Goal: Task Accomplishment & Management: Complete application form

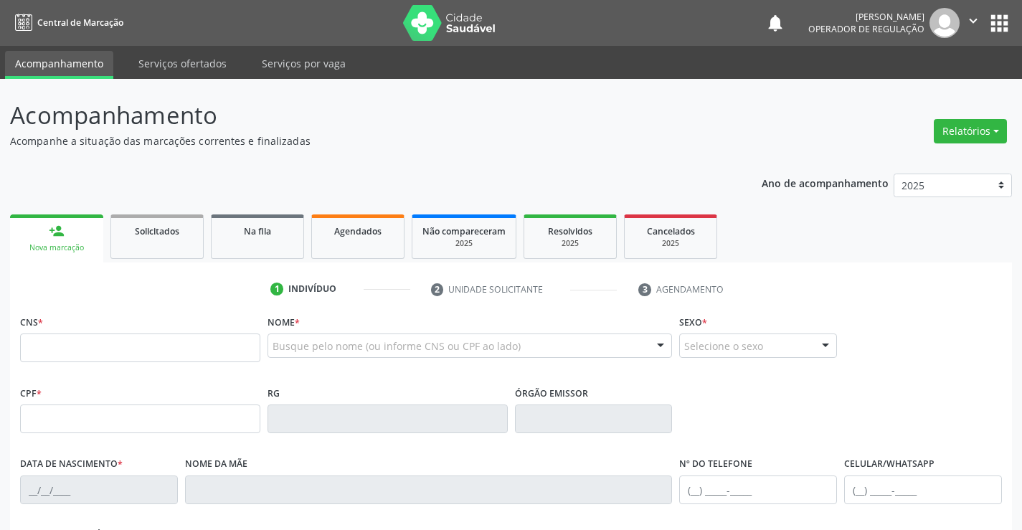
click at [128, 332] on div "CNS *" at bounding box center [140, 336] width 240 height 51
click at [106, 341] on input "text" at bounding box center [140, 347] width 240 height 29
type input "700 6079 1158 9967"
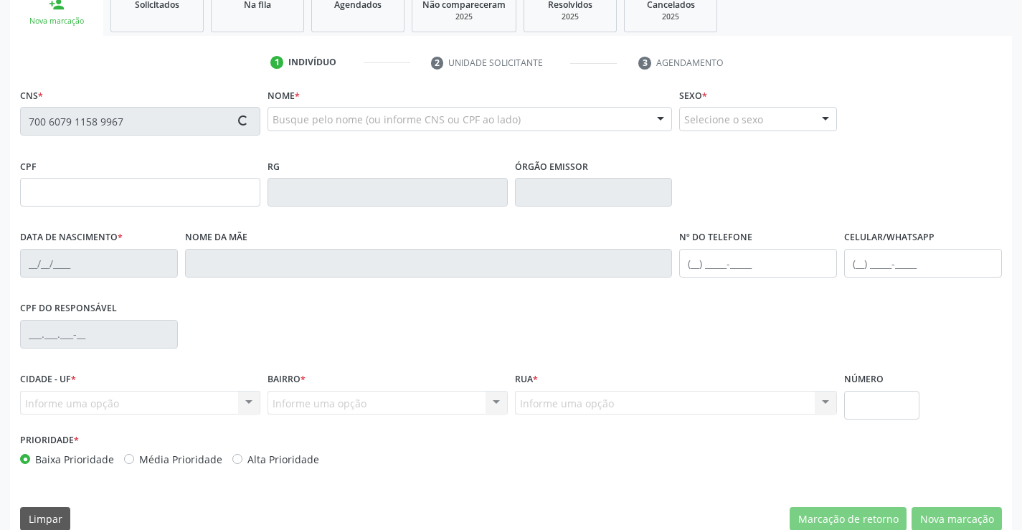
scroll to position [247, 0]
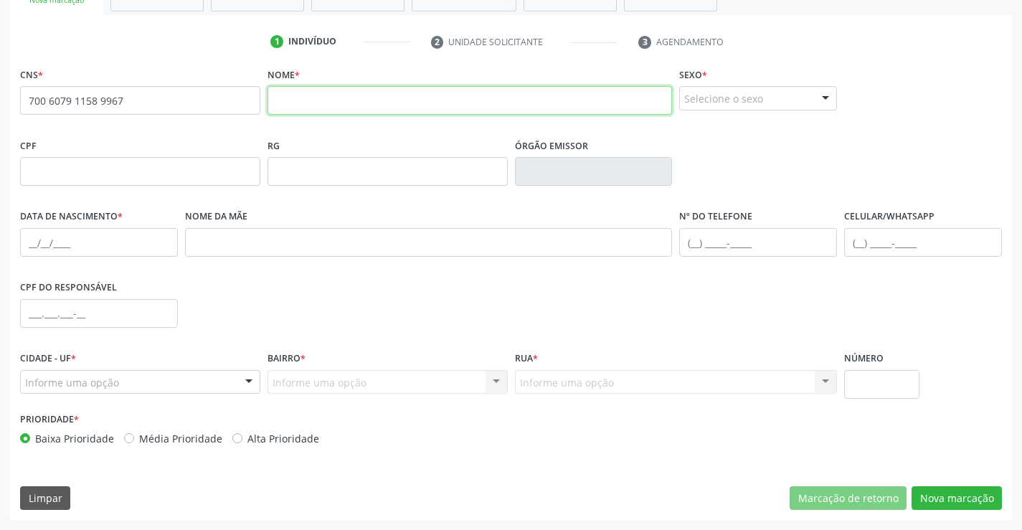
click at [318, 108] on input "text" at bounding box center [469, 100] width 405 height 29
type input "p"
click at [314, 103] on input "PEDRO OELHO SANTOS" at bounding box center [469, 100] width 405 height 29
type input "PEDRO COELHO SANTOS"
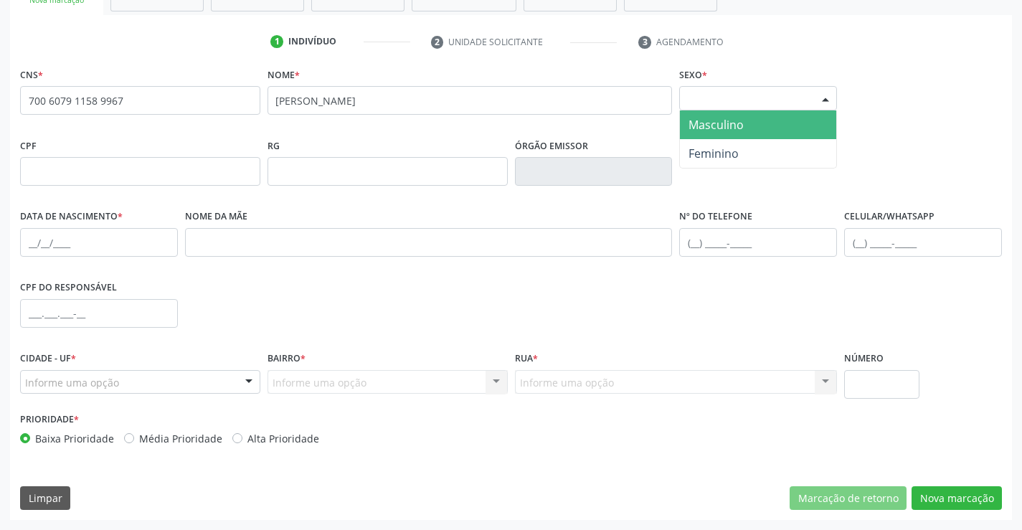
click at [785, 96] on div "Selecione o sexo" at bounding box center [758, 98] width 158 height 24
click at [716, 126] on span "Masculino" at bounding box center [715, 125] width 55 height 16
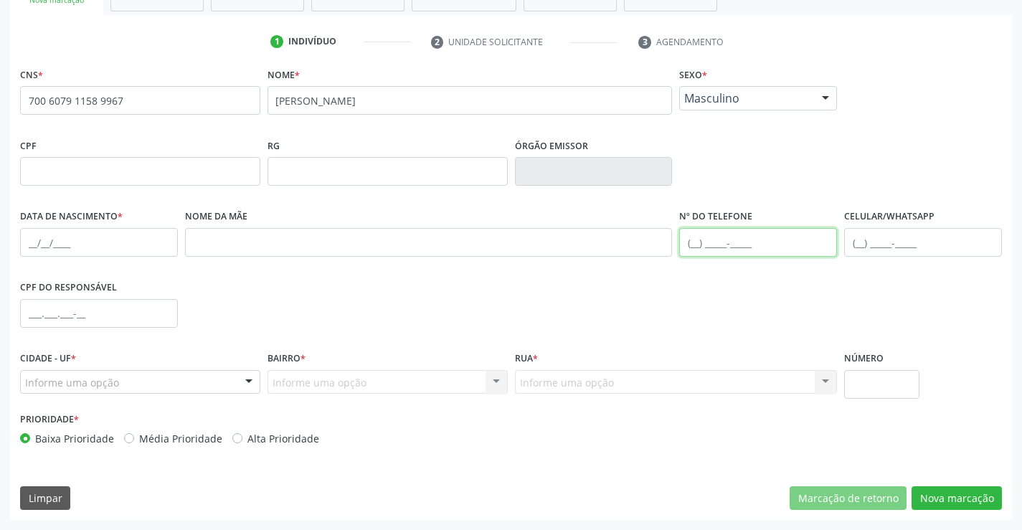
click at [737, 241] on input "text" at bounding box center [758, 242] width 158 height 29
type input "(74) 98100-4690"
click at [131, 389] on div "Informe uma opção" at bounding box center [140, 382] width 240 height 24
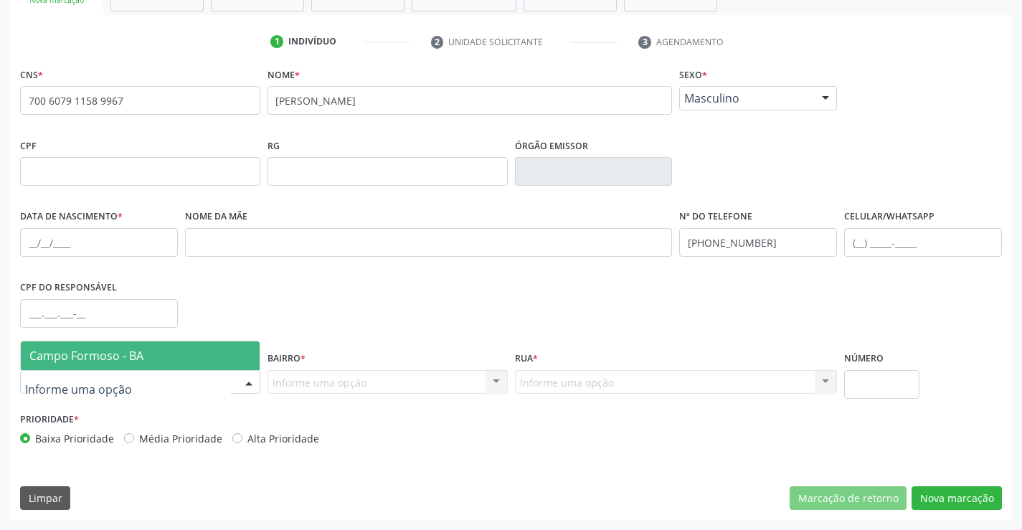
click at [131, 373] on div at bounding box center [140, 382] width 240 height 24
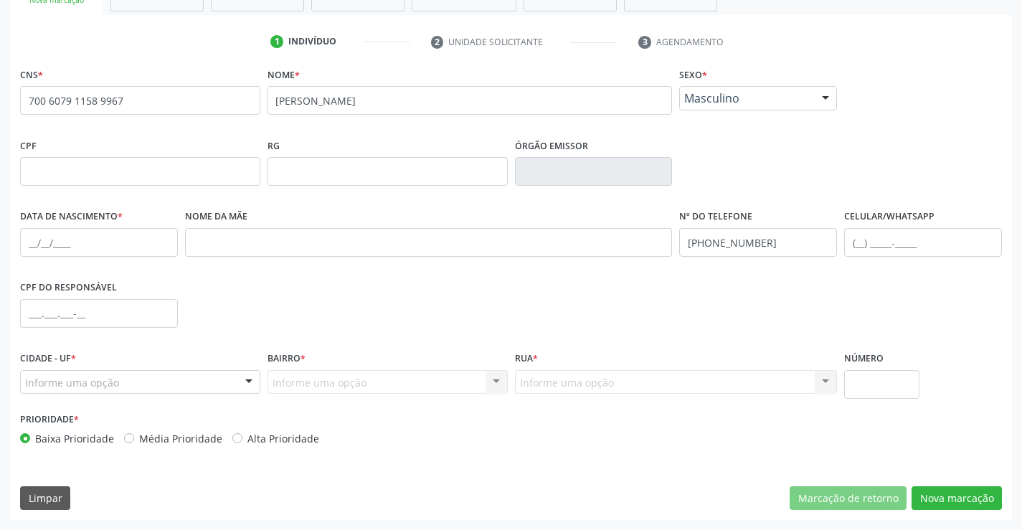
click at [446, 384] on div "Informe uma opção Nenhum resultado encontrado para: " " Nenhuma opção encontrad…" at bounding box center [387, 382] width 240 height 24
click at [133, 389] on div "Informe uma opção" at bounding box center [140, 382] width 240 height 24
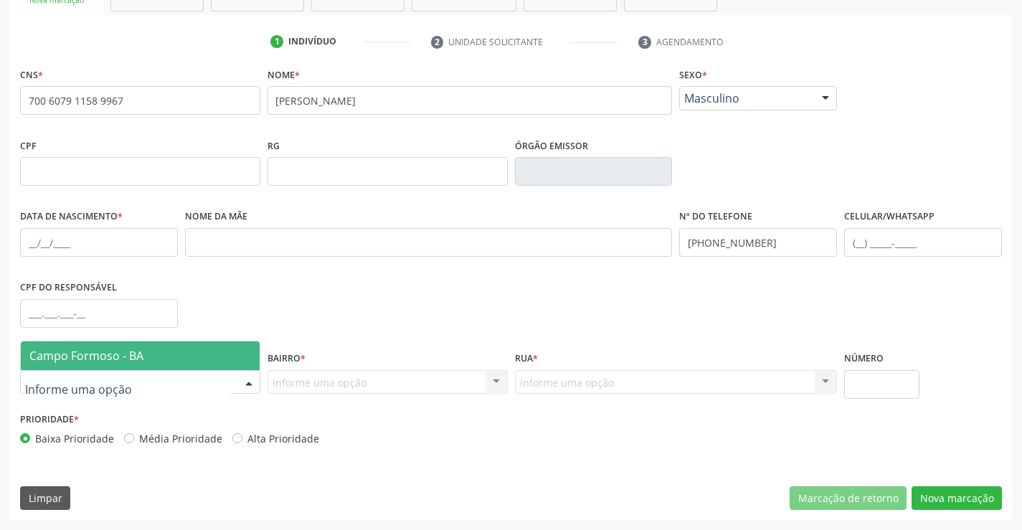
click at [138, 364] on span "Campo Formoso - BA" at bounding box center [140, 355] width 239 height 29
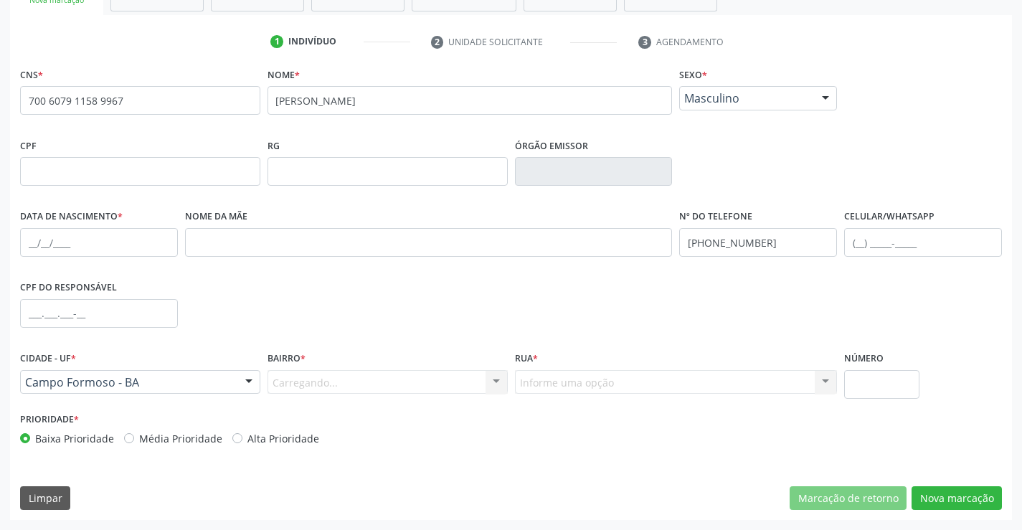
click at [475, 382] on div "Carregando... Nenhum resultado encontrado para: " " Nenhuma opção encontrada. D…" at bounding box center [387, 382] width 240 height 24
click at [481, 381] on div "Informe uma opção" at bounding box center [387, 382] width 240 height 24
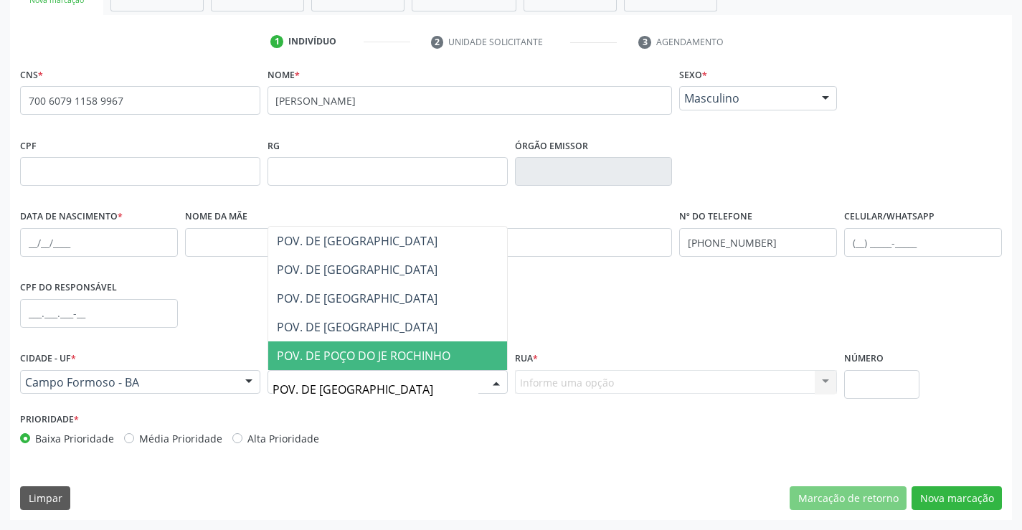
type input "POV. DE POÇOS"
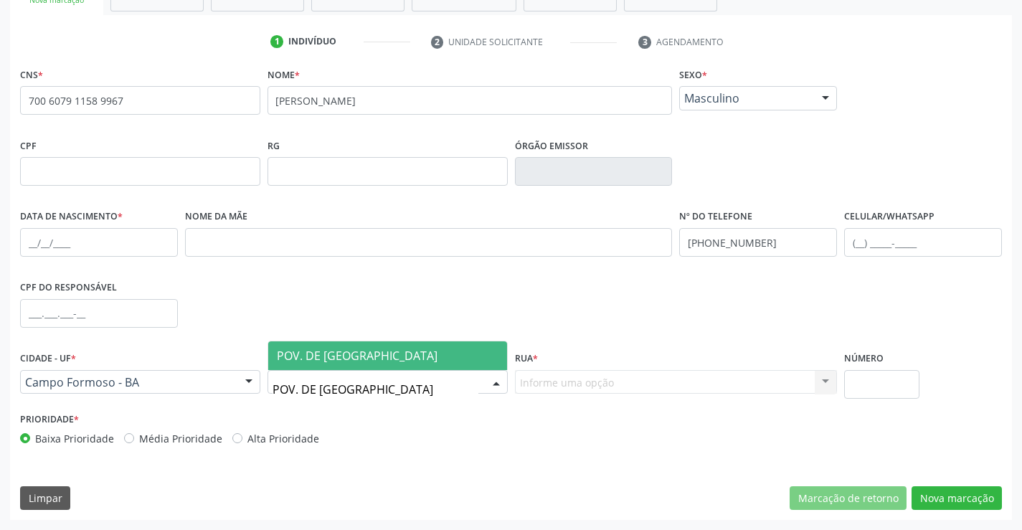
click at [301, 354] on span "POV. DE POÇOS" at bounding box center [357, 356] width 161 height 16
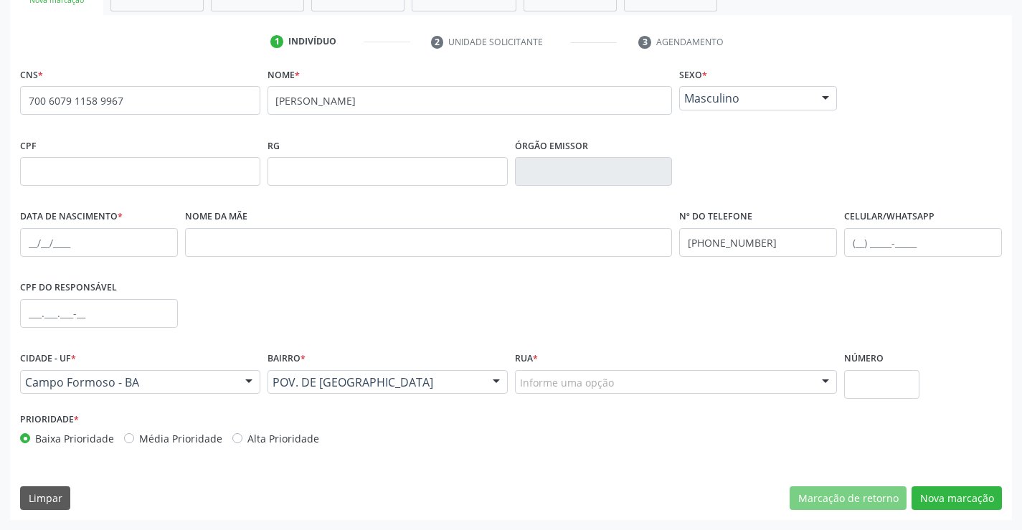
click at [661, 387] on div "Informe uma opção" at bounding box center [676, 382] width 323 height 24
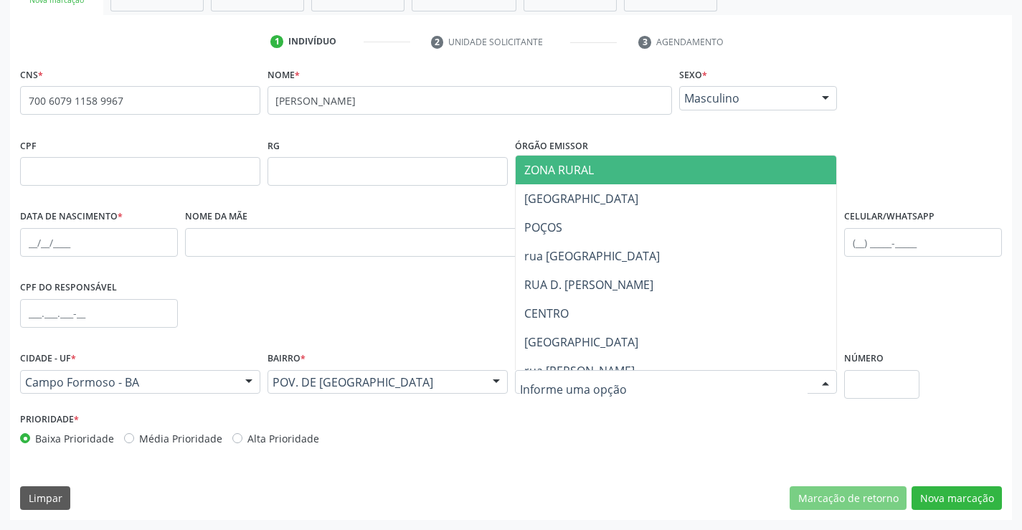
type input "Z"
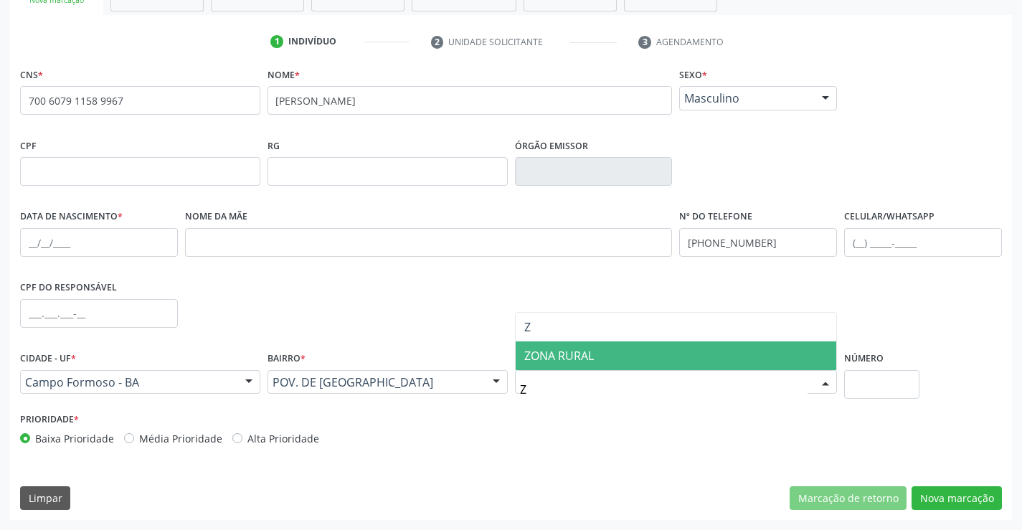
click at [564, 359] on span "ZONA RURAL" at bounding box center [559, 356] width 70 height 16
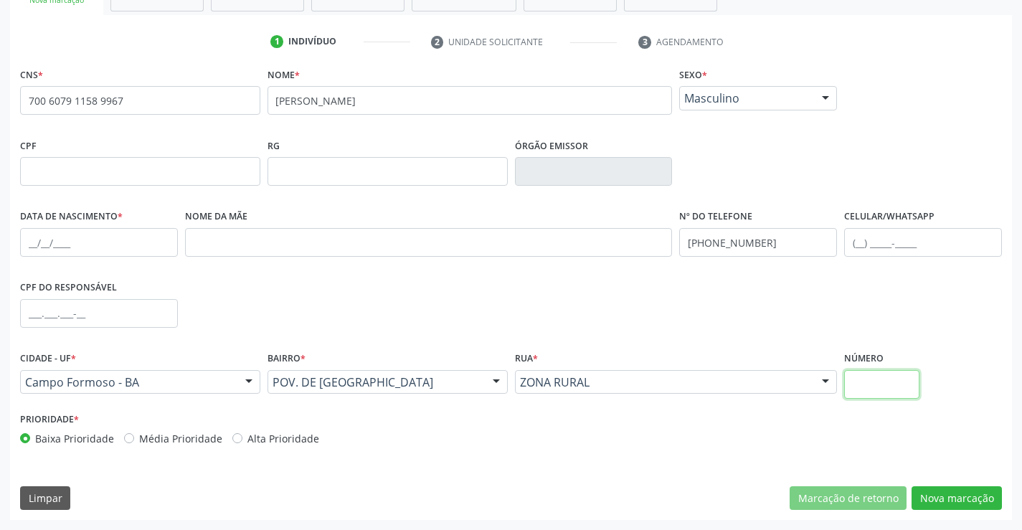
click at [894, 379] on input "text" at bounding box center [881, 384] width 75 height 29
type input "A"
type input "E"
type input "SN"
click at [951, 500] on button "Nova marcação" at bounding box center [956, 498] width 90 height 24
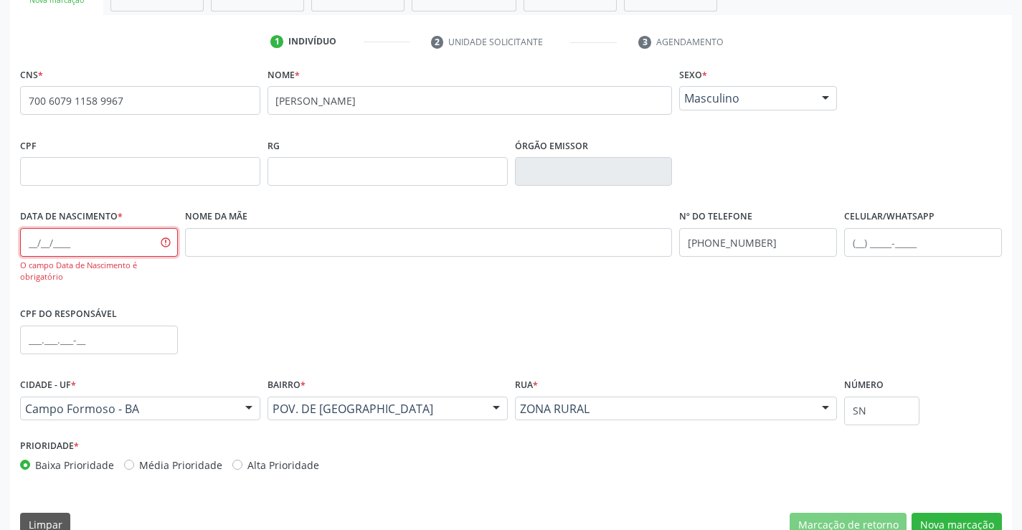
click at [52, 240] on input "text" at bounding box center [99, 242] width 158 height 29
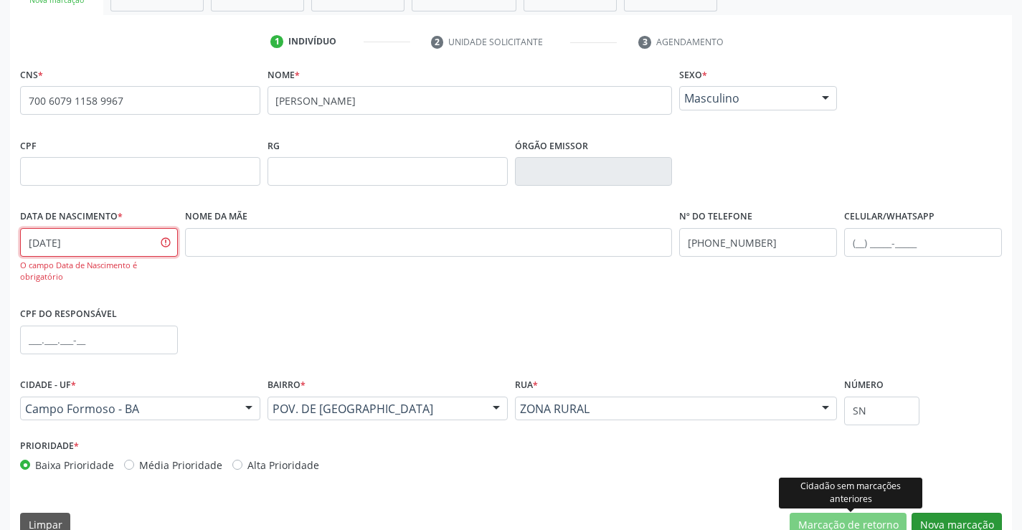
type input "28/04/1964"
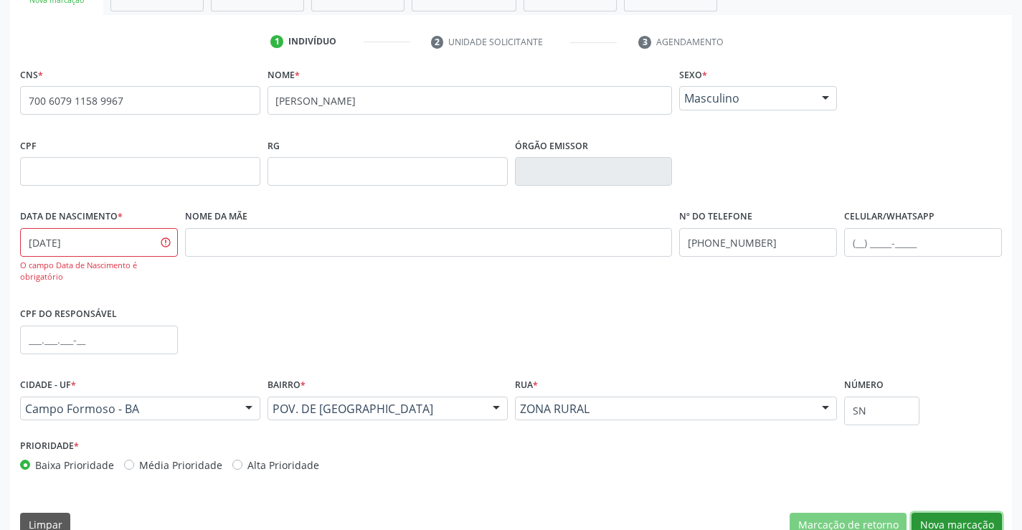
click at [931, 518] on button "Nova marcação" at bounding box center [956, 525] width 90 height 24
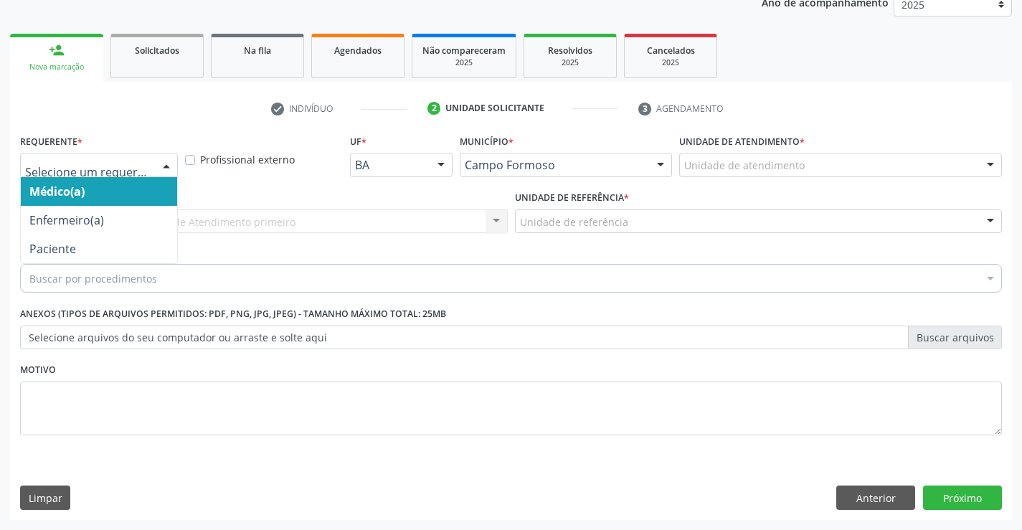
click at [144, 157] on div at bounding box center [99, 165] width 158 height 24
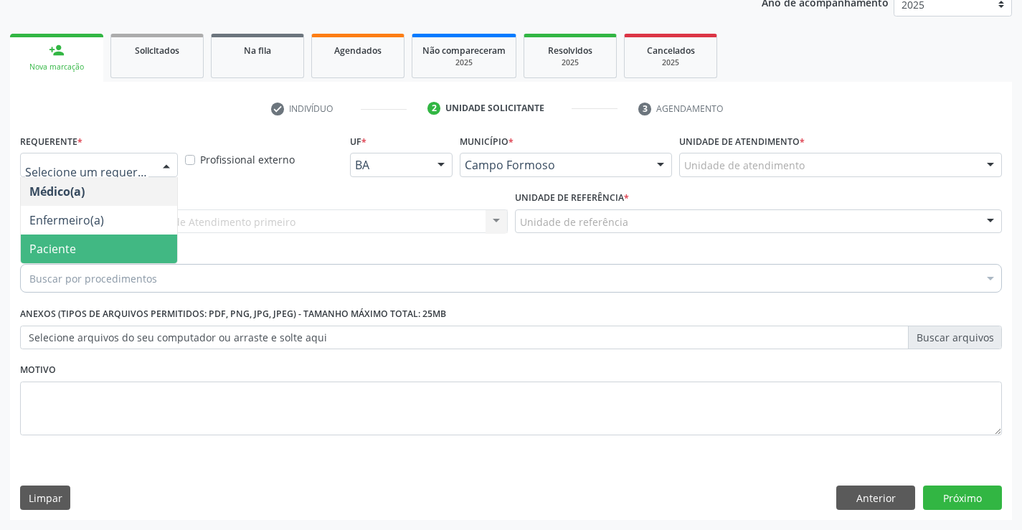
click at [66, 239] on span "Paciente" at bounding box center [99, 248] width 156 height 29
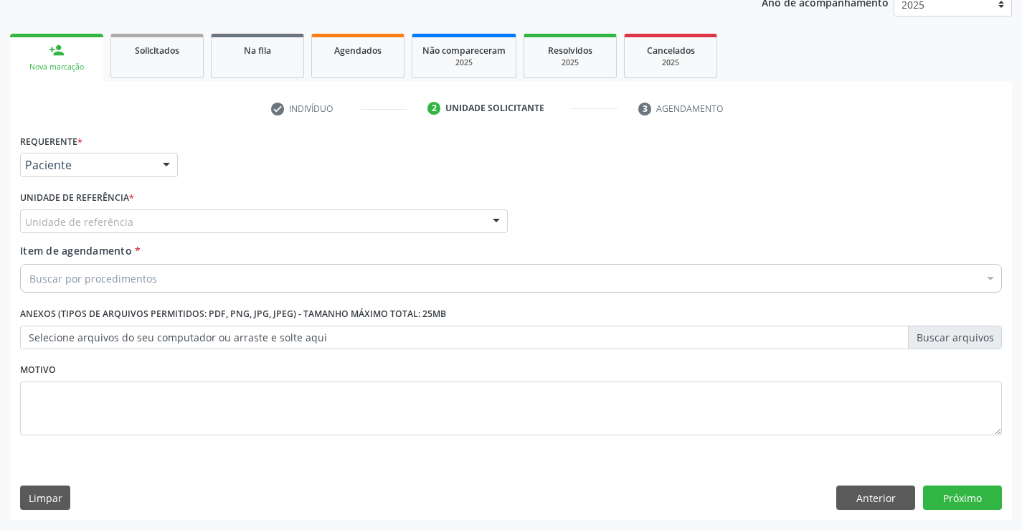
click at [212, 212] on div "Unidade de referência" at bounding box center [264, 221] width 488 height 24
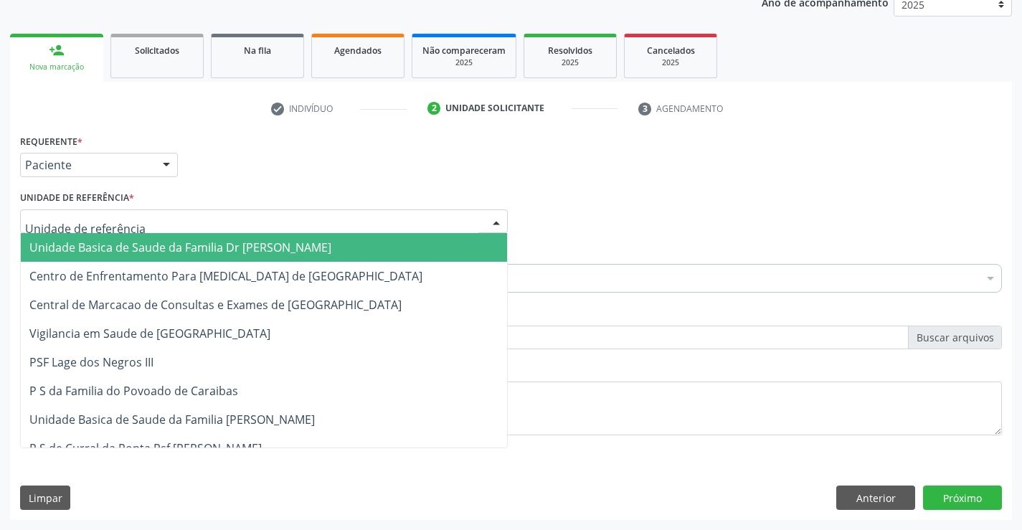
click at [140, 250] on span "Unidade Basica de Saude da Familia Dr [PERSON_NAME]" at bounding box center [180, 248] width 302 height 16
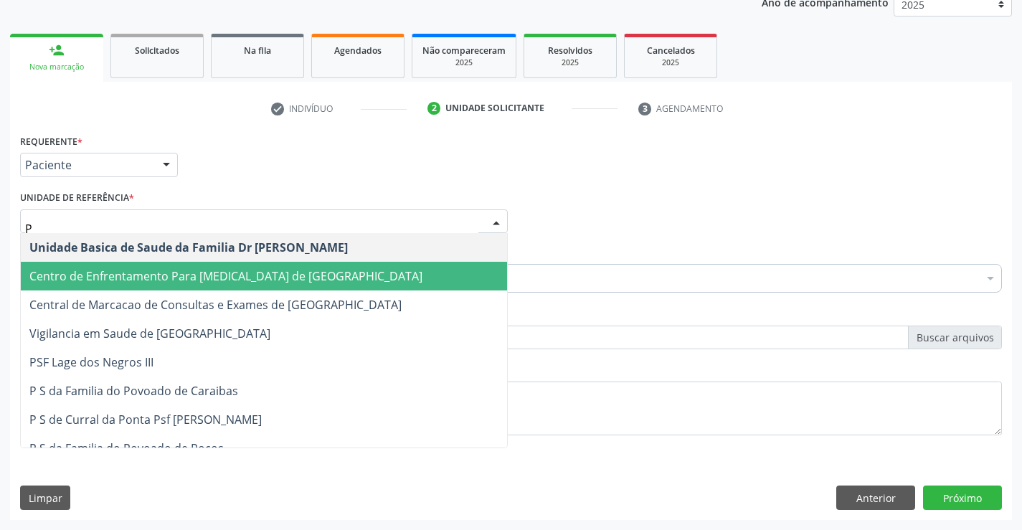
type input "PO"
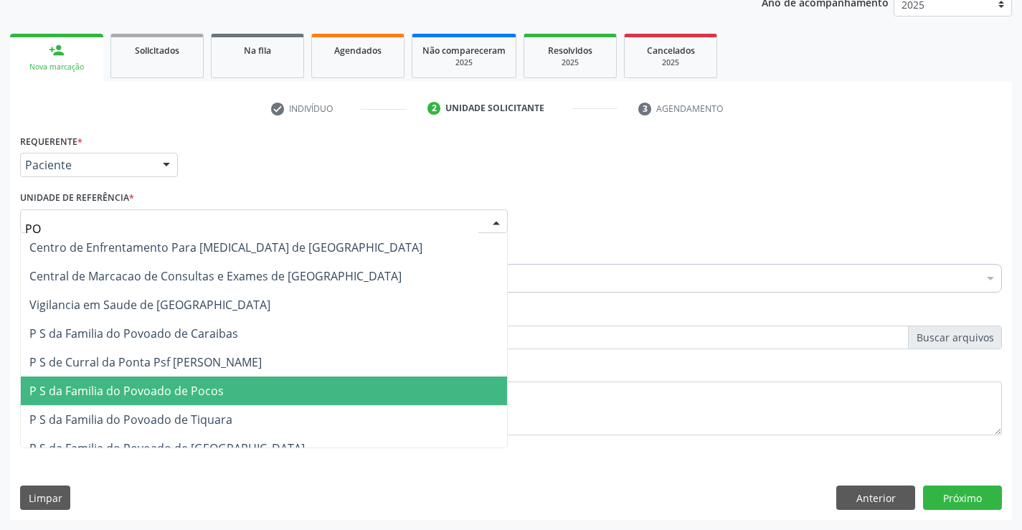
click at [146, 384] on span "P S da Familia do Povoado de Pocos" at bounding box center [126, 391] width 194 height 16
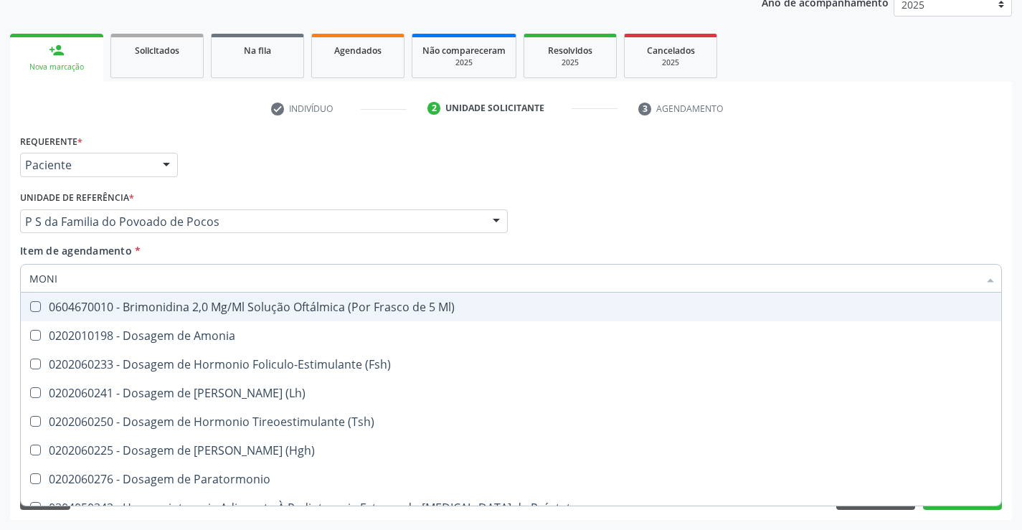
type input "MONIT"
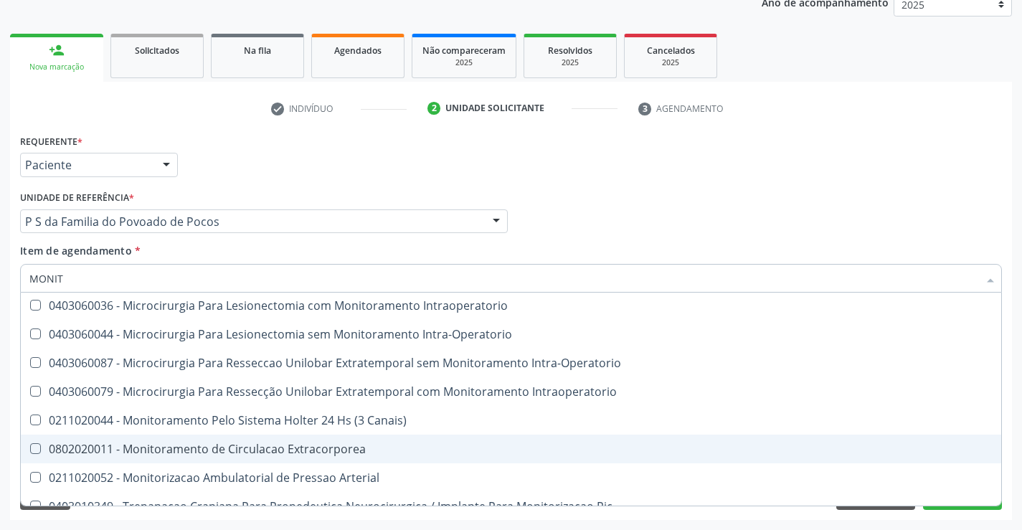
scroll to position [45, 0]
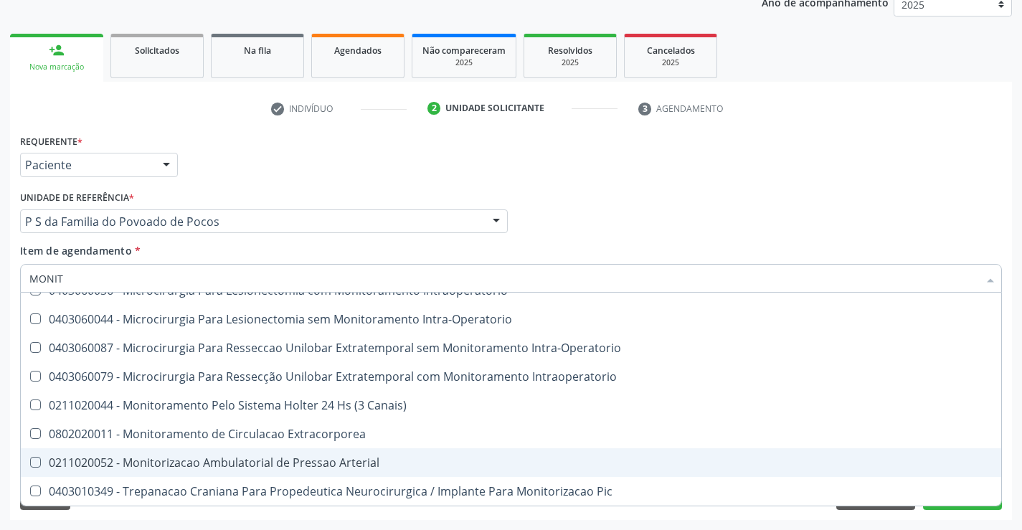
click at [266, 457] on div "0211020052 - Monitorizacao Ambulatorial de Pressao Arterial" at bounding box center [510, 462] width 963 height 11
checkbox Arterial "true"
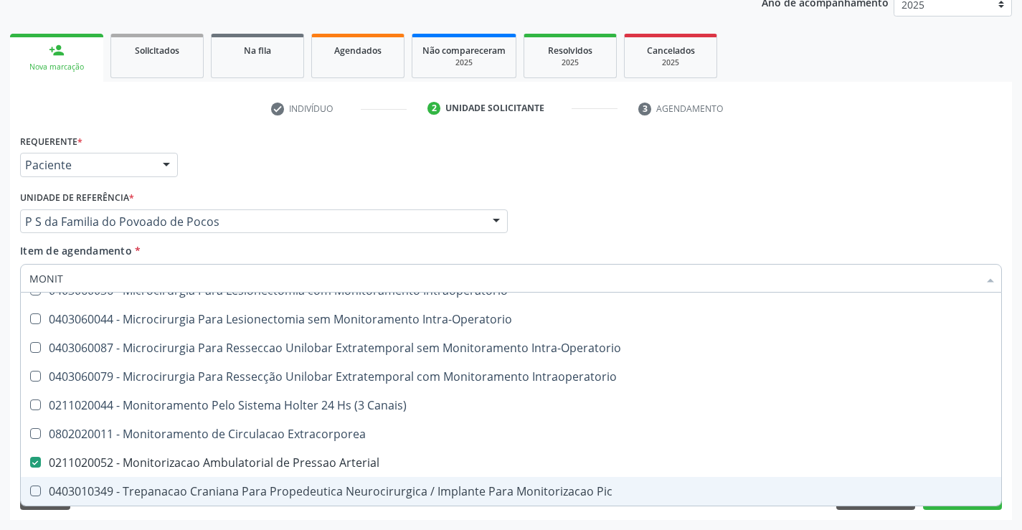
click at [936, 506] on div "Desfazer seleção 0102010498 - Laudo de Análise Laboratorial do Programa de Moni…" at bounding box center [511, 399] width 982 height 213
click at [937, 509] on button "Próximo" at bounding box center [962, 497] width 79 height 24
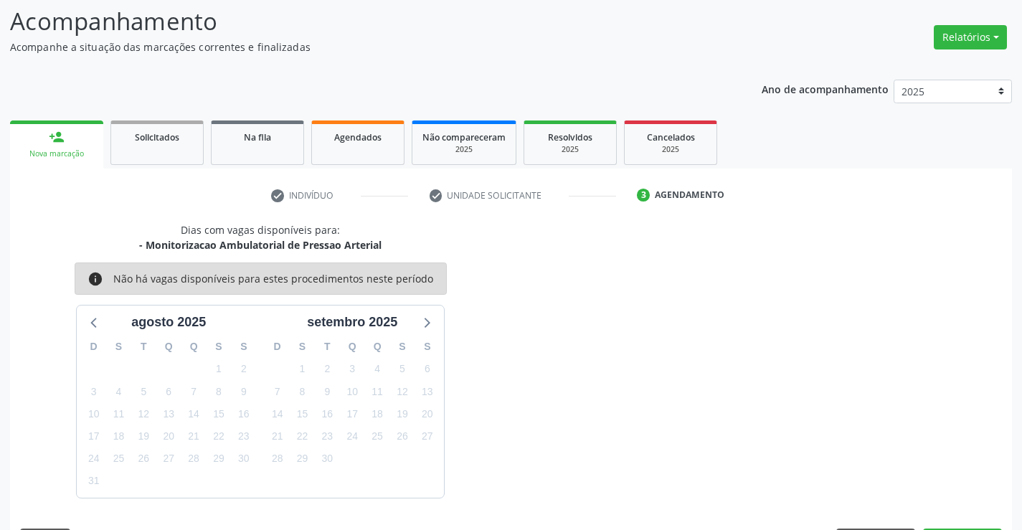
scroll to position [136, 0]
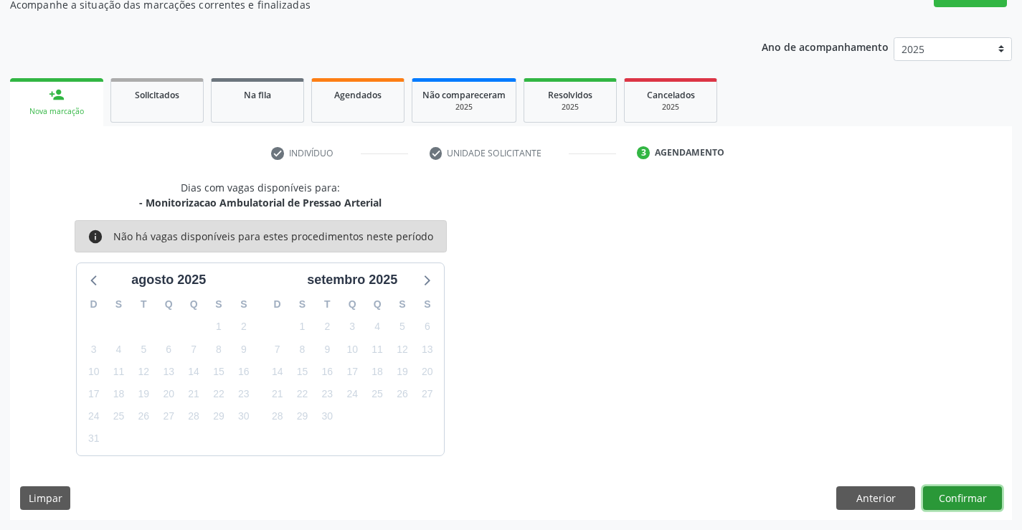
click at [982, 493] on button "Confirmar" at bounding box center [962, 498] width 79 height 24
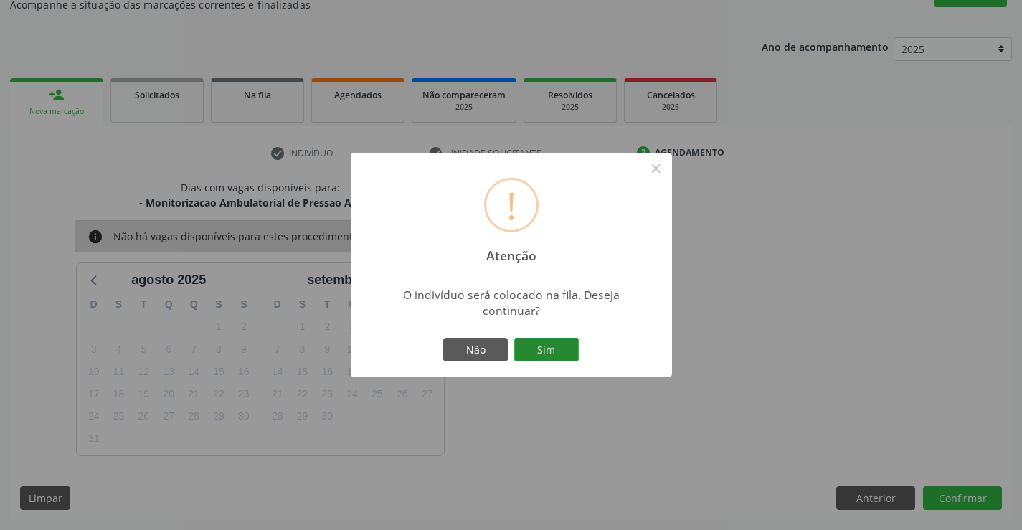
click at [559, 341] on button "Sim" at bounding box center [546, 350] width 65 height 24
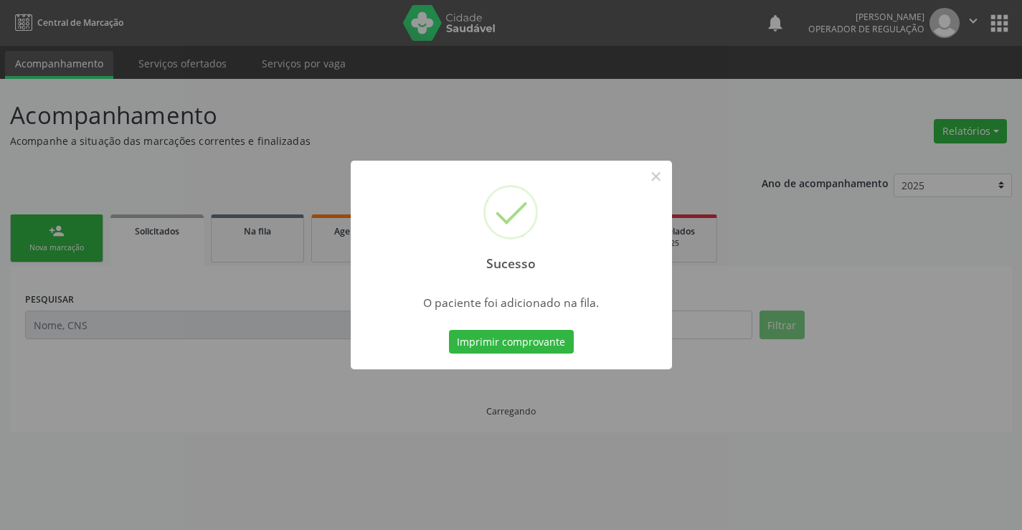
scroll to position [0, 0]
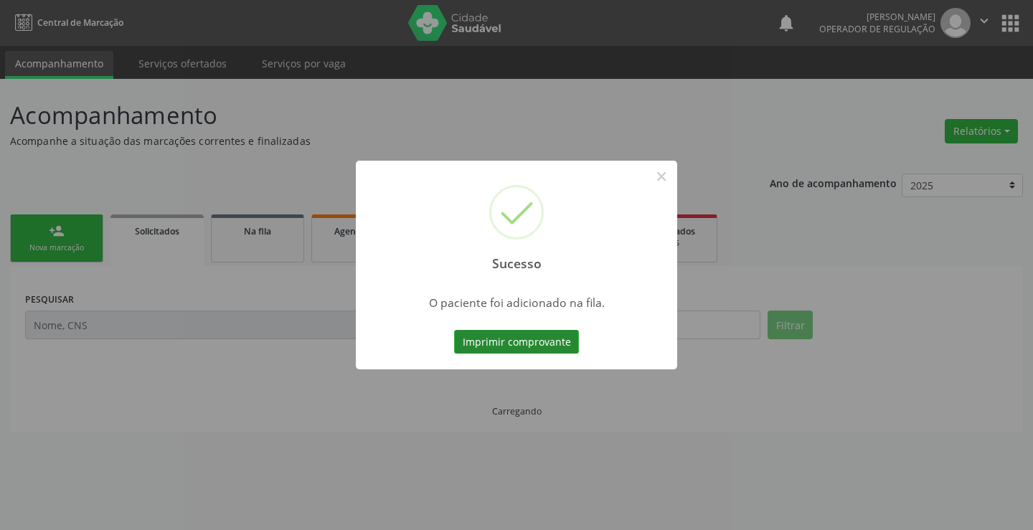
click at [555, 341] on button "Imprimir comprovante" at bounding box center [516, 342] width 125 height 24
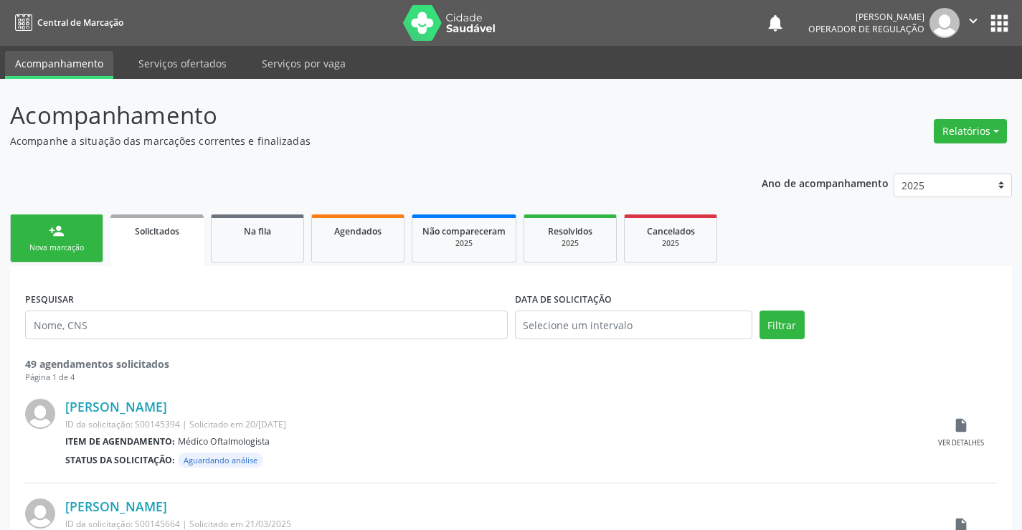
click at [53, 244] on div "Nova marcação" at bounding box center [57, 247] width 72 height 11
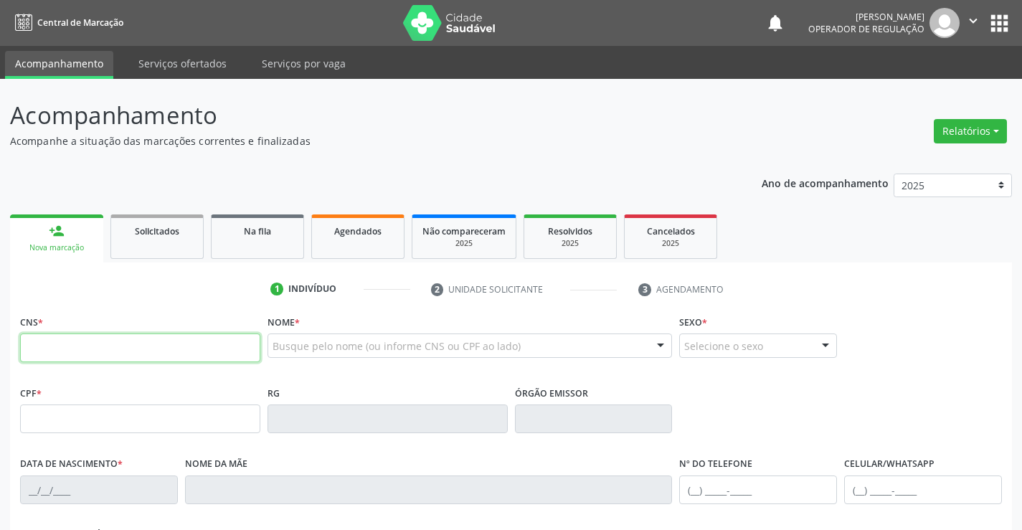
drag, startPoint x: 85, startPoint y: 335, endPoint x: 124, endPoint y: 336, distance: 38.7
click at [85, 335] on input "text" at bounding box center [140, 347] width 240 height 29
type input "709 0098 8724 4919"
type input "0936176903"
type input "10/05/1980"
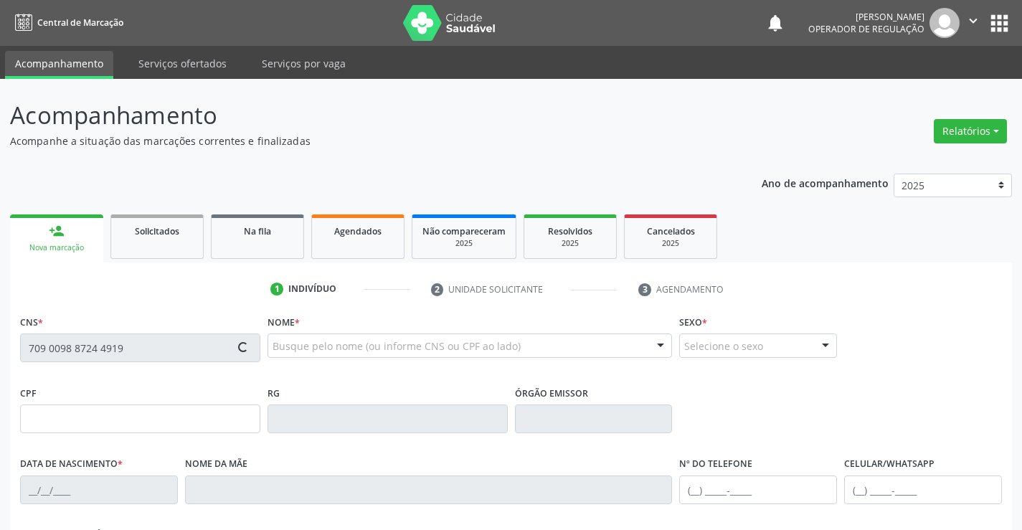
type input "(74) 99139-4687"
type input "(74) 99137-2066"
type input "779.902.695-20"
type input "SN"
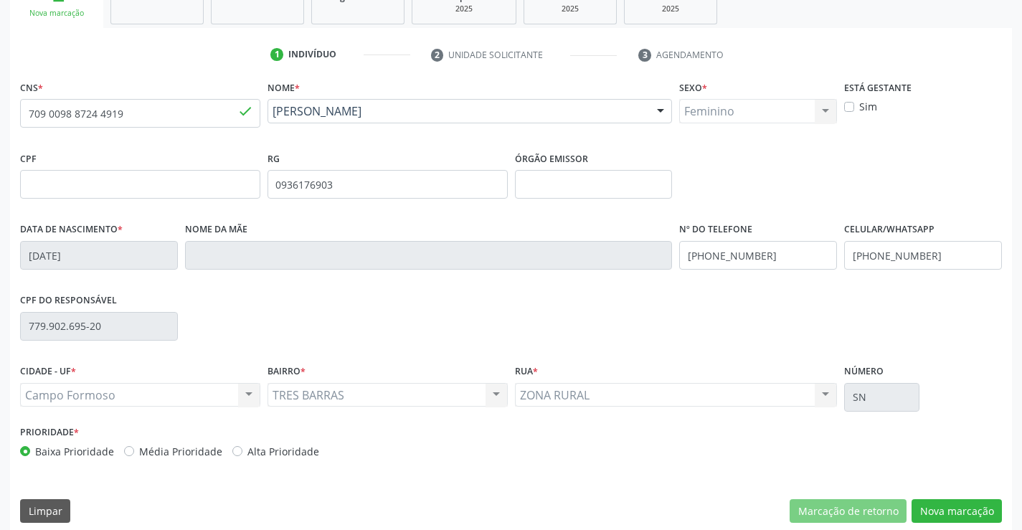
scroll to position [247, 0]
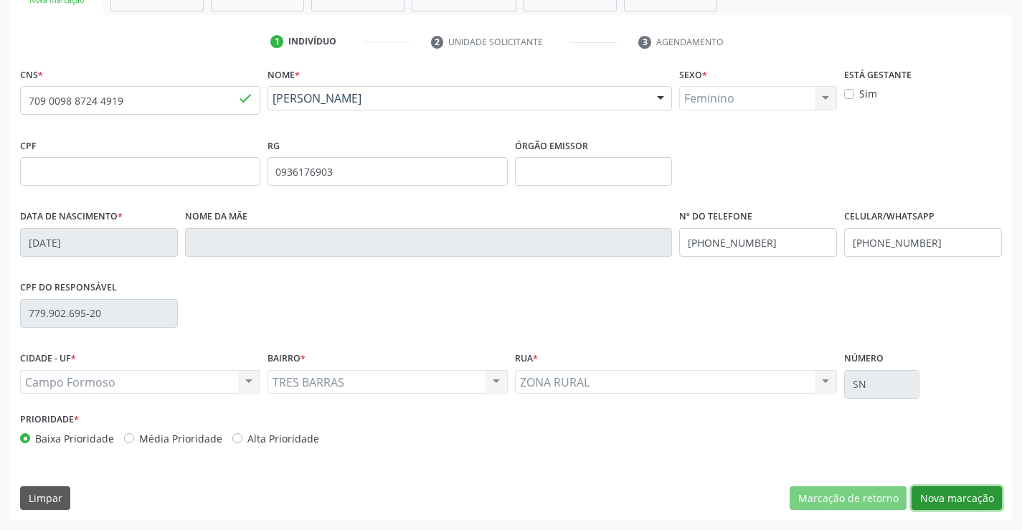
click at [952, 489] on button "Nova marcação" at bounding box center [956, 498] width 90 height 24
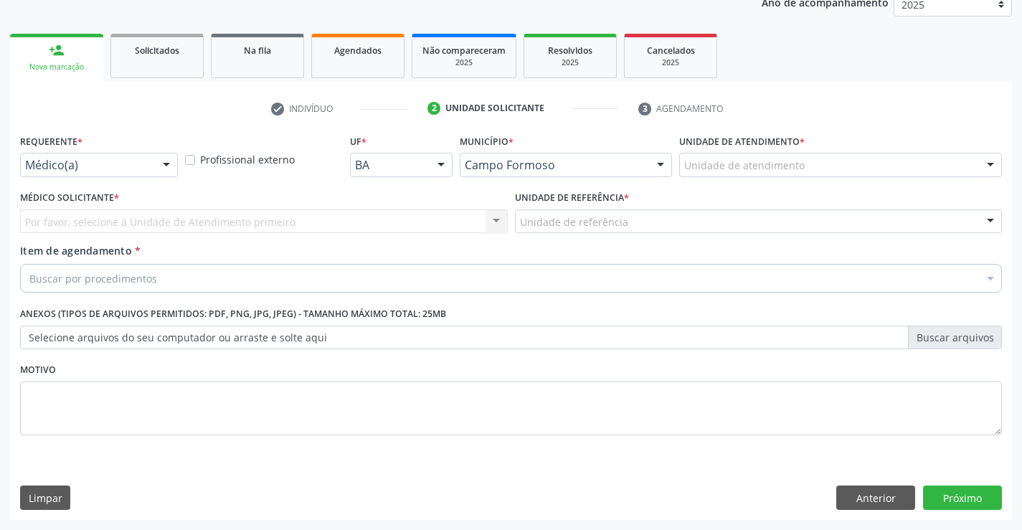
scroll to position [181, 0]
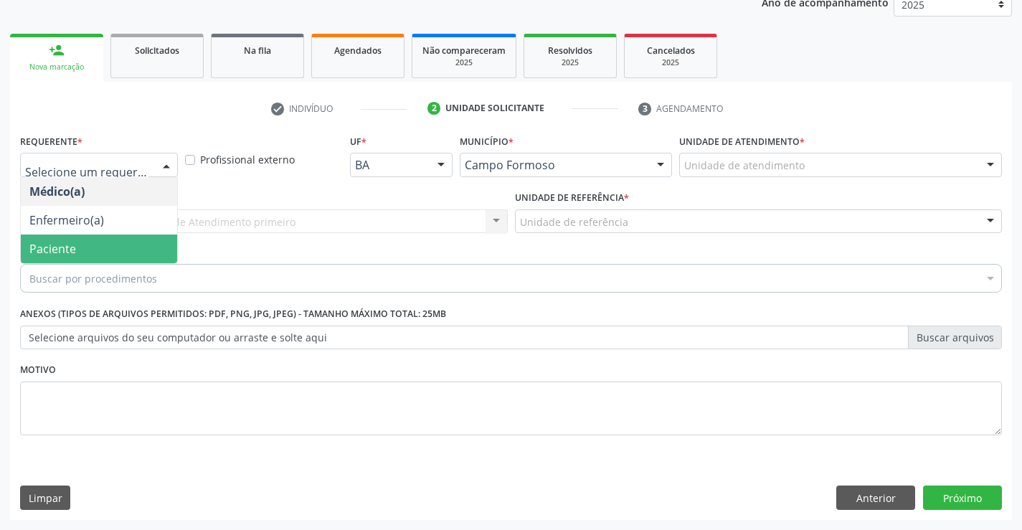
click at [68, 255] on span "Paciente" at bounding box center [52, 249] width 47 height 16
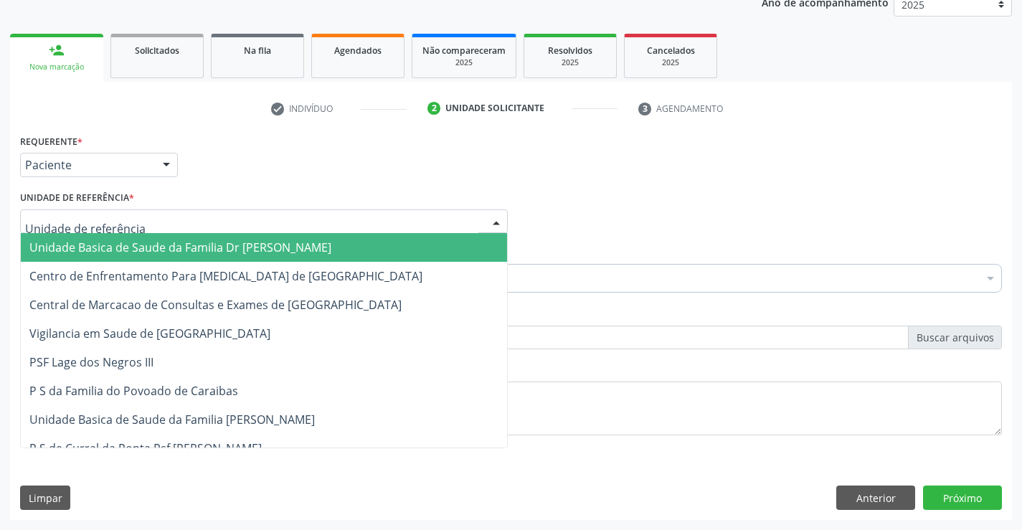
click at [223, 232] on div at bounding box center [264, 221] width 488 height 24
click at [164, 247] on span "Unidade Basica de Saude da Familia Dr [PERSON_NAME]" at bounding box center [180, 248] width 302 height 16
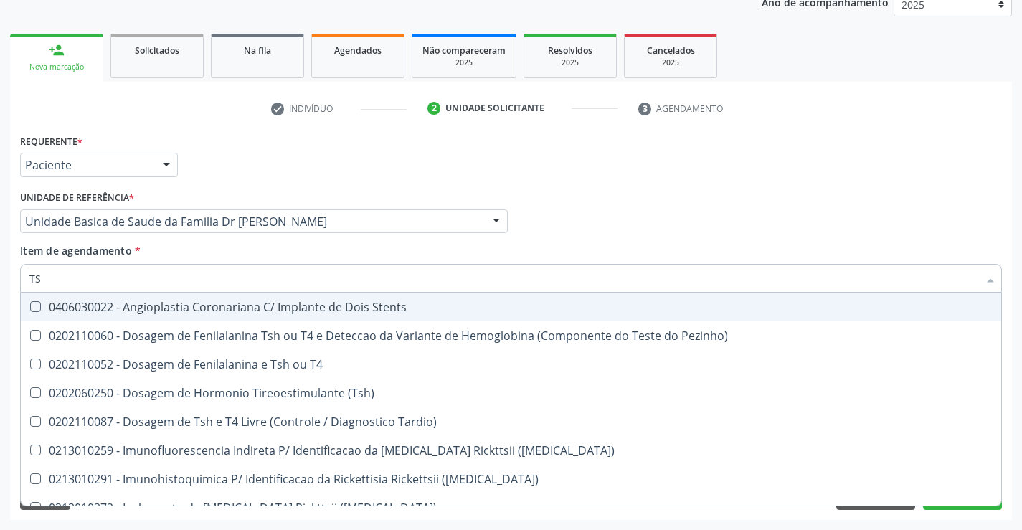
type input "T"
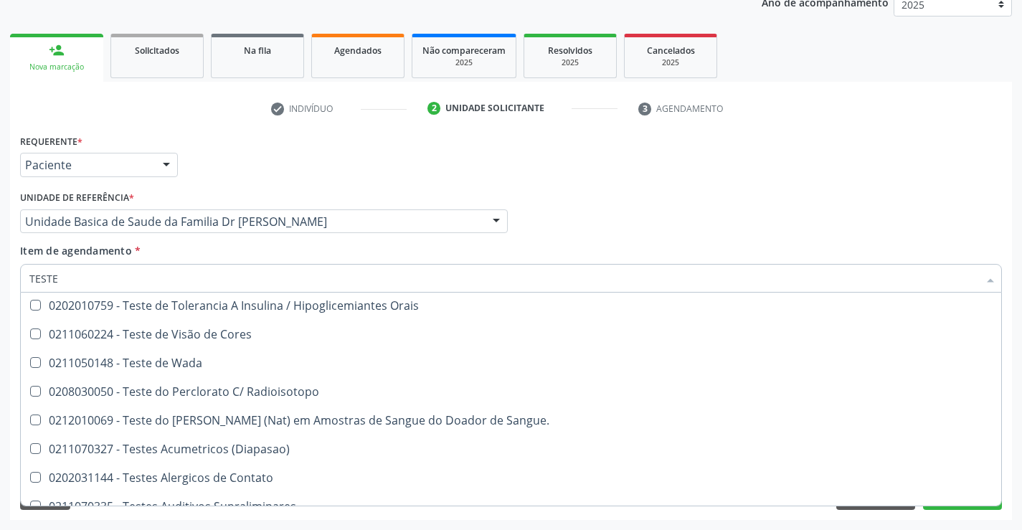
scroll to position [1881, 0]
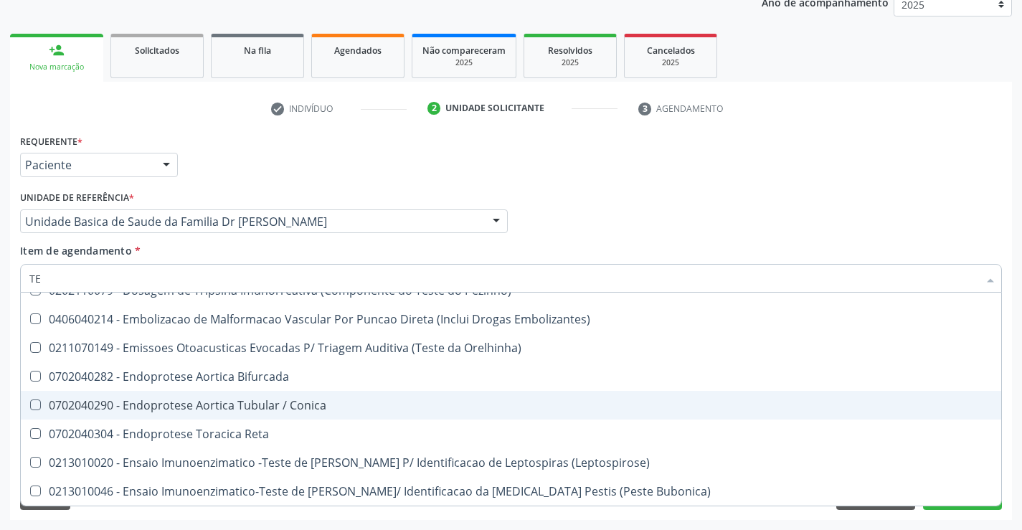
type input "T"
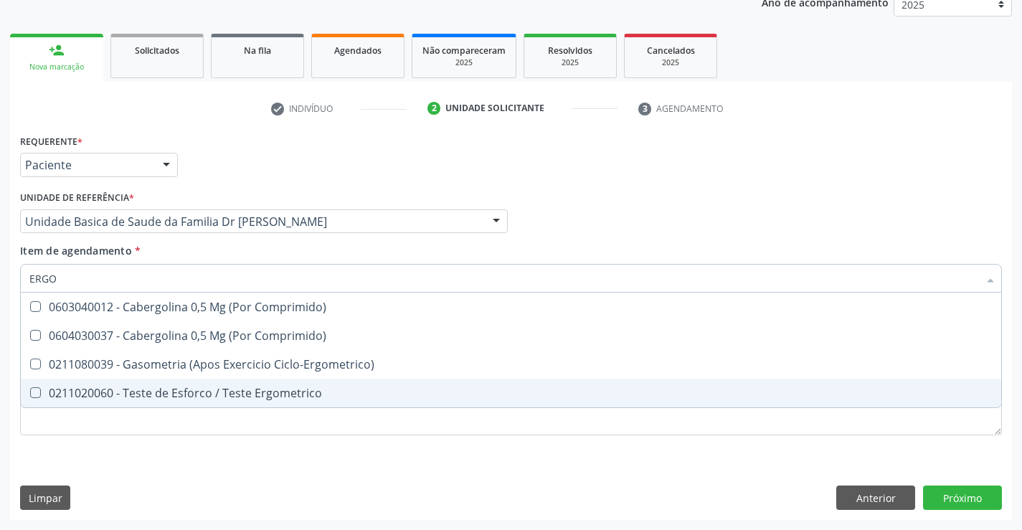
scroll to position [0, 0]
type input "ERGOM"
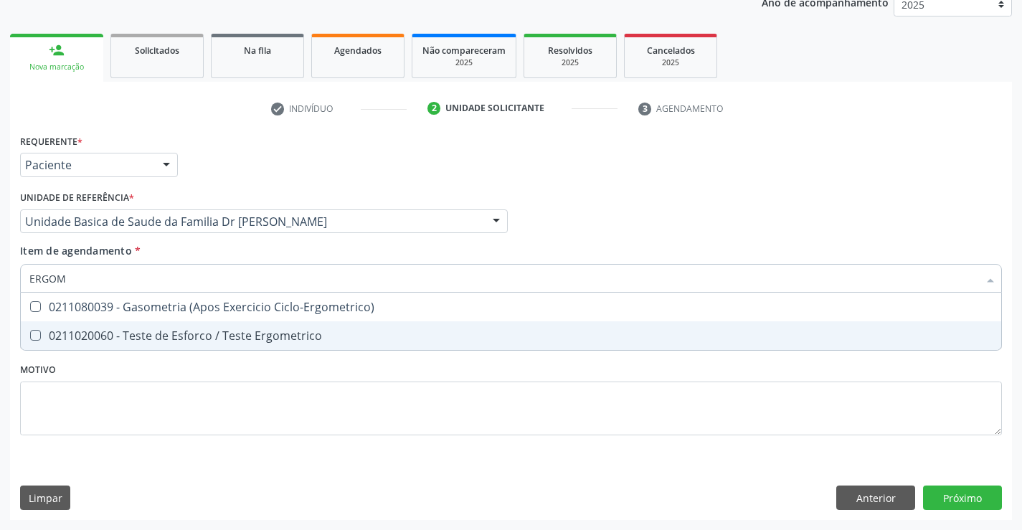
click at [194, 331] on div "0211020060 - Teste de Esforco / Teste Ergometrico" at bounding box center [510, 335] width 963 height 11
checkbox Ergometrico "true"
click at [344, 404] on div "Requerente * Paciente Médico(a) Enfermeiro(a) Paciente Nenhum resultado encontr…" at bounding box center [511, 293] width 982 height 325
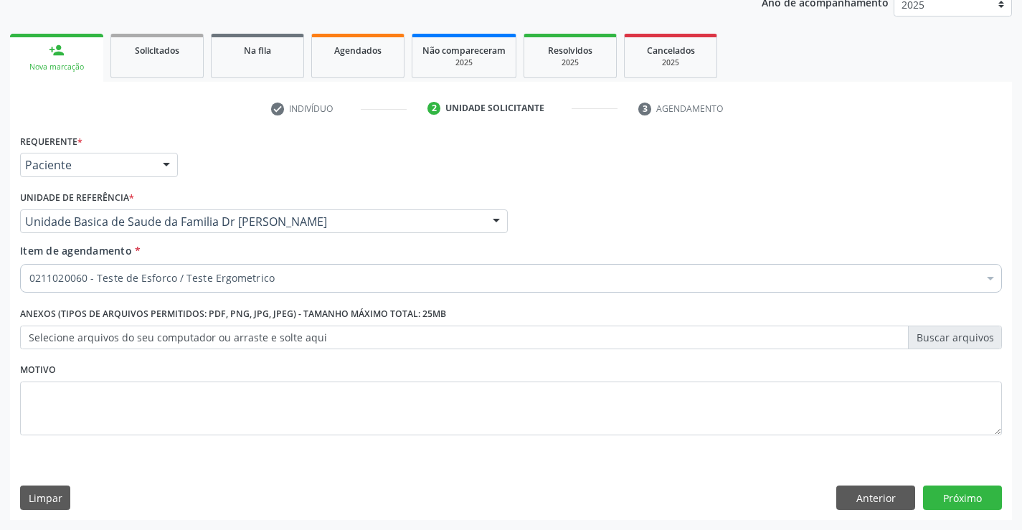
click at [121, 331] on label "Selecione arquivos do seu computador ou arraste e solte aqui" at bounding box center [511, 338] width 982 height 24
click at [121, 331] on input "Selecione arquivos do seu computador ou arraste e solte aqui" at bounding box center [511, 338] width 982 height 24
click at [100, 338] on label "Selecione arquivos do seu computador ou arraste e solte aqui" at bounding box center [511, 338] width 982 height 24
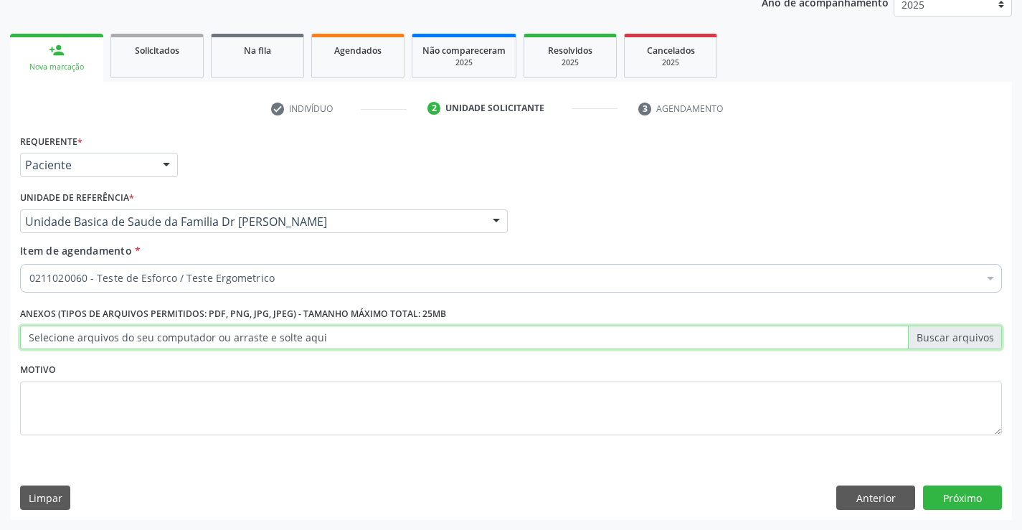
click at [100, 338] on input "Selecione arquivos do seu computador ou arraste e solte aqui" at bounding box center [511, 338] width 982 height 24
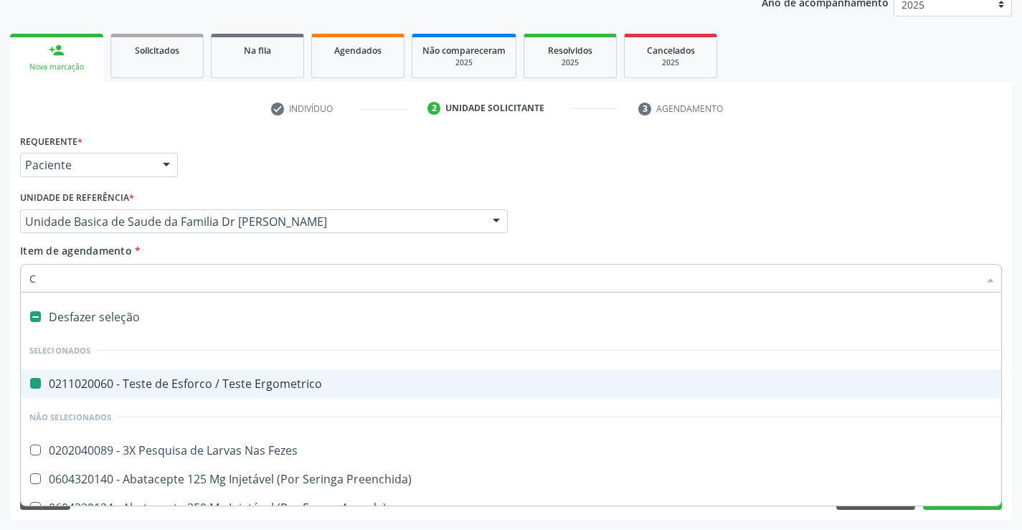
type input "CA"
checkbox Ergometrico "false"
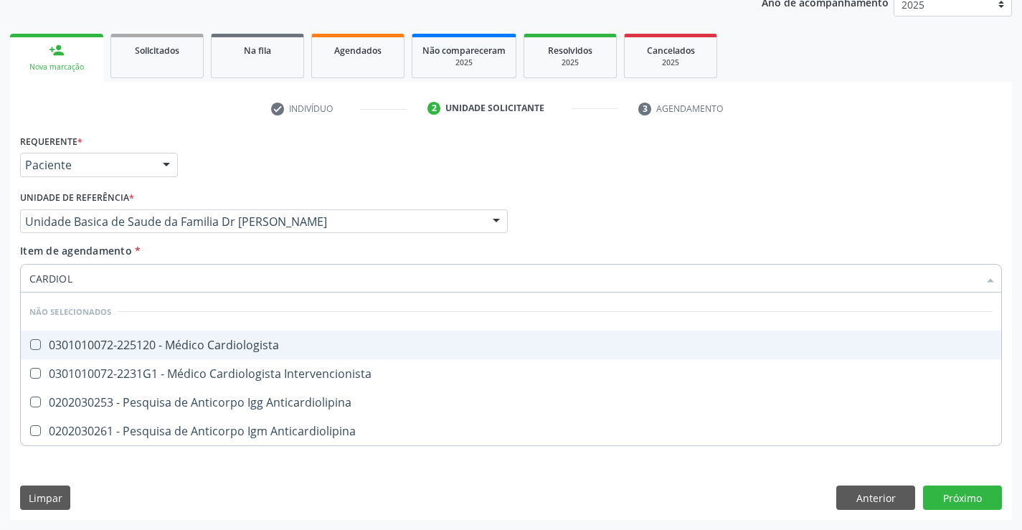
type input "CARDIOLO"
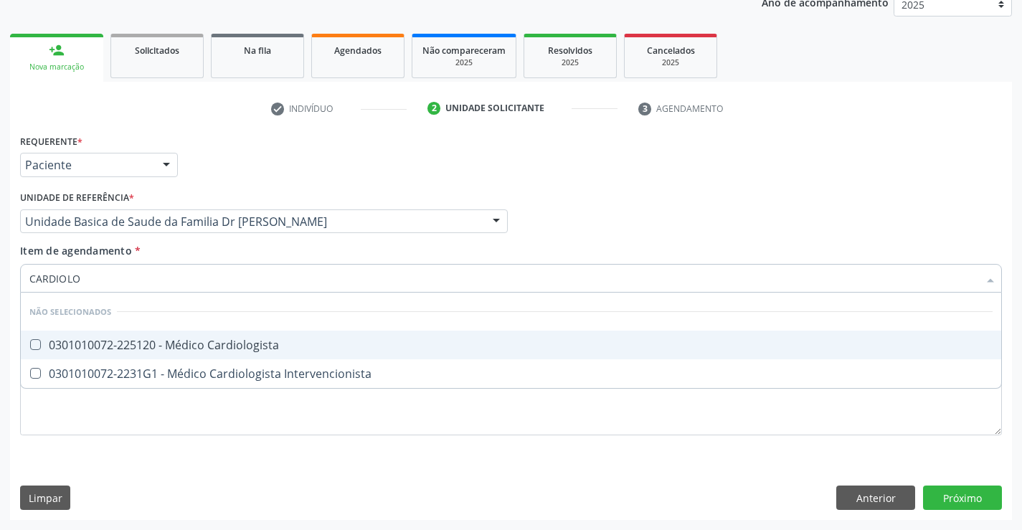
click at [170, 340] on div "0301010072-225120 - Médico Cardiologista" at bounding box center [510, 344] width 963 height 11
checkbox Cardiologista "true"
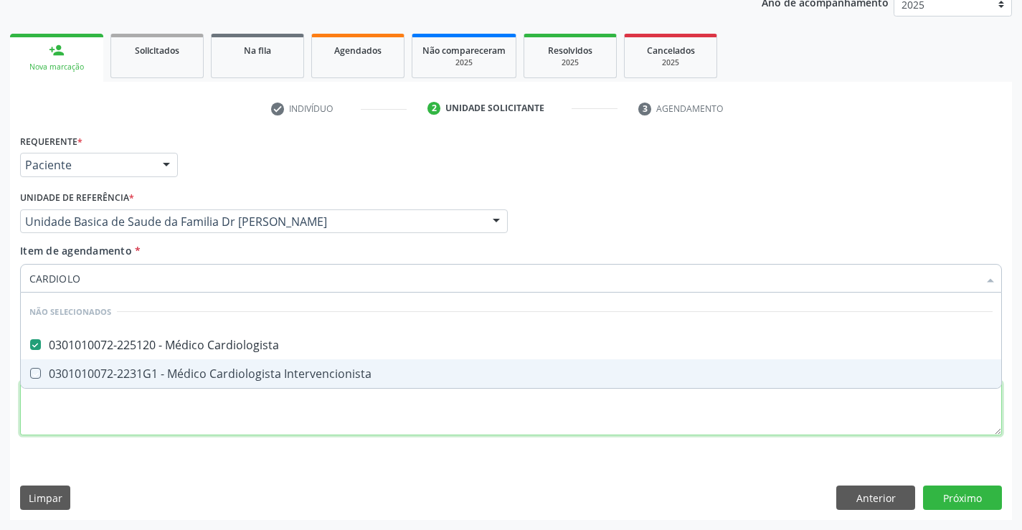
click at [379, 430] on div "Requerente * Paciente Médico(a) Enfermeiro(a) Paciente Nenhum resultado encontr…" at bounding box center [511, 293] width 982 height 325
checkbox Intervencionista "true"
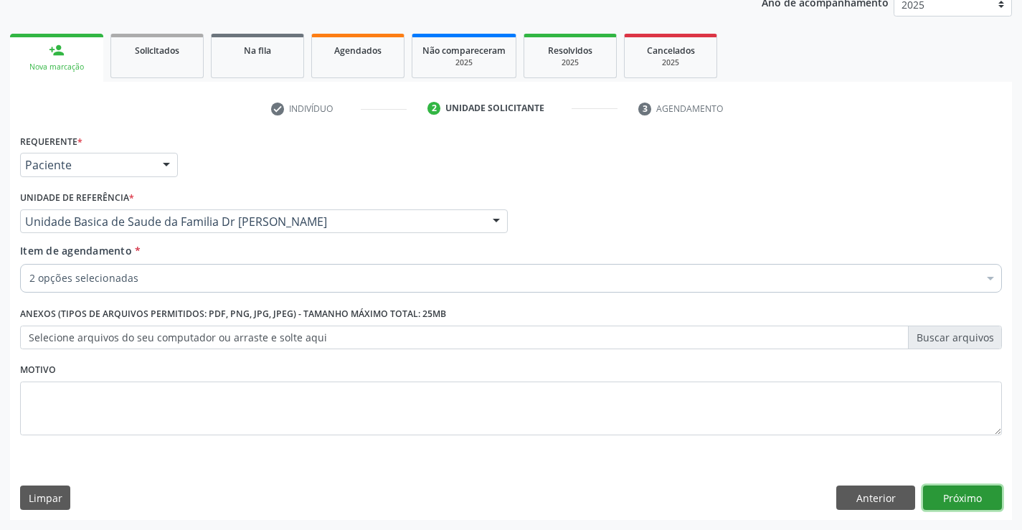
click at [978, 496] on button "Próximo" at bounding box center [962, 497] width 79 height 24
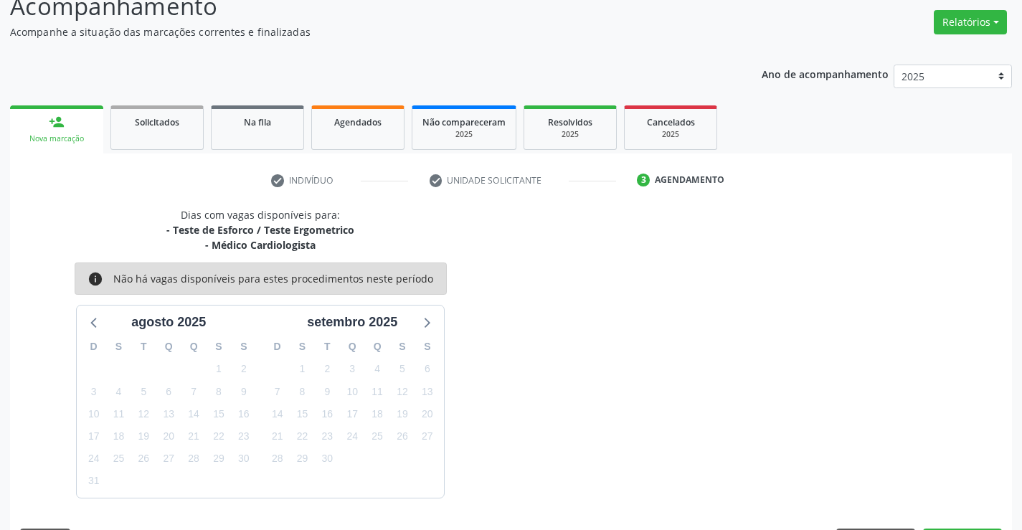
scroll to position [151, 0]
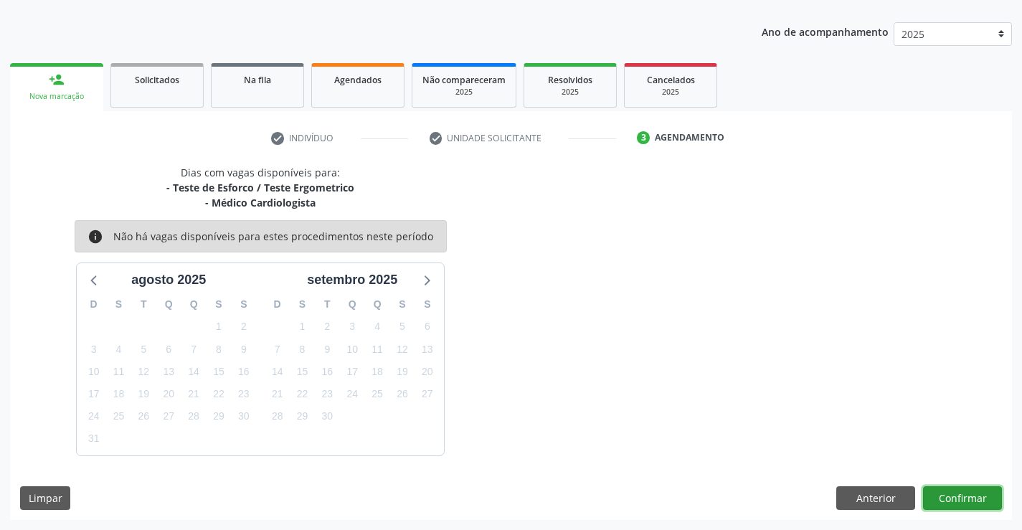
click at [952, 503] on button "Confirmar" at bounding box center [962, 498] width 79 height 24
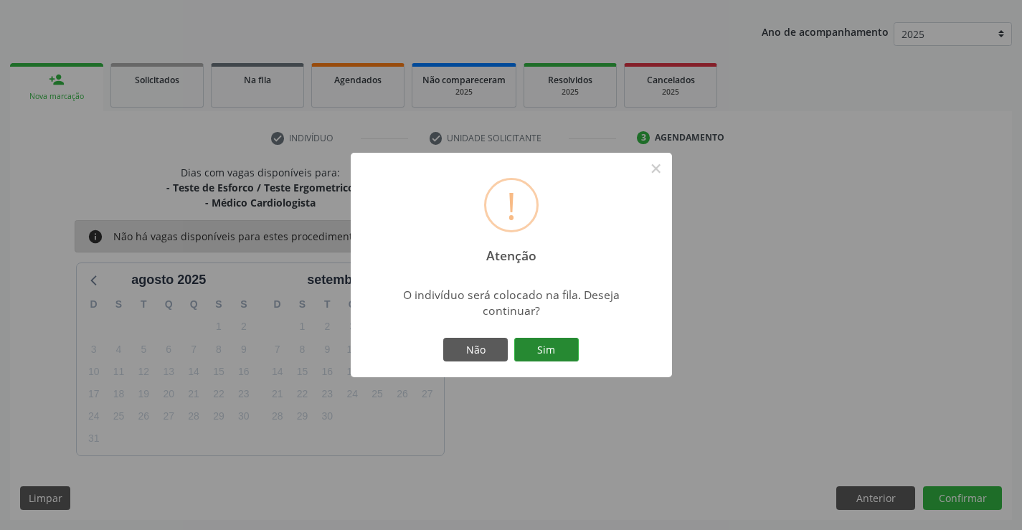
click at [536, 346] on button "Sim" at bounding box center [546, 350] width 65 height 24
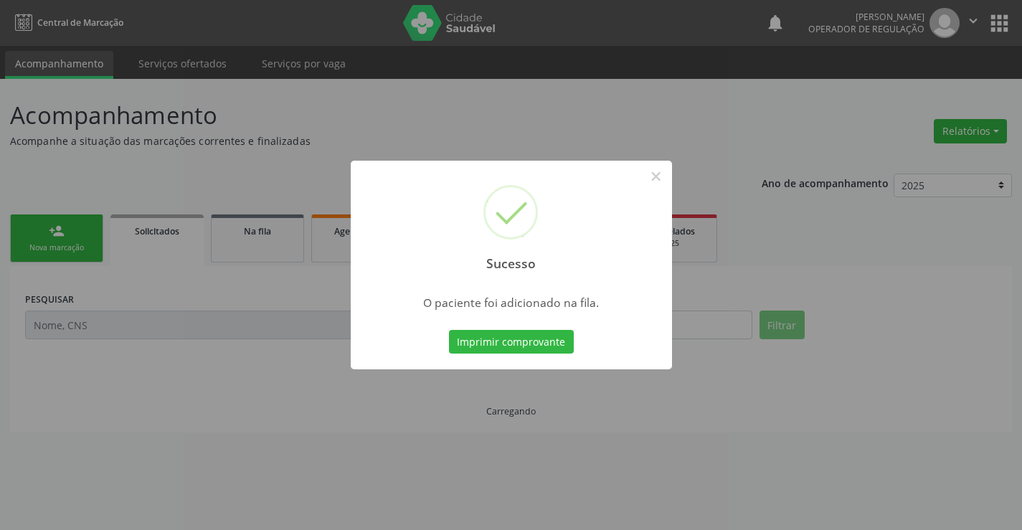
scroll to position [0, 0]
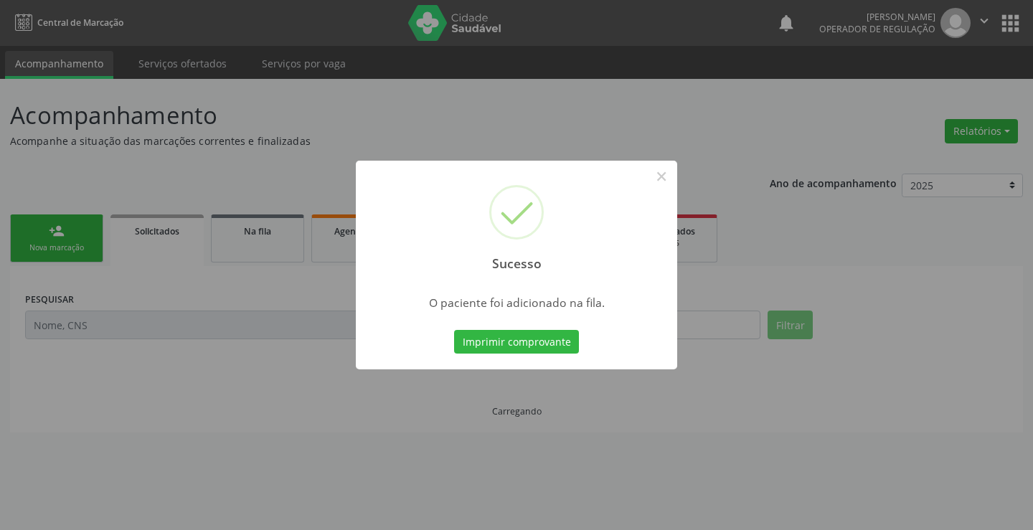
click at [536, 346] on button "Imprimir comprovante" at bounding box center [516, 342] width 125 height 24
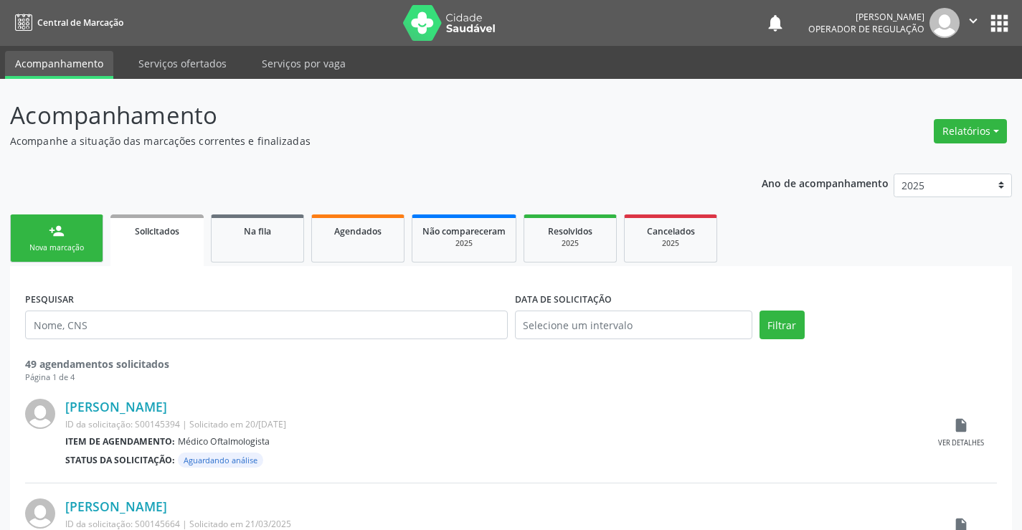
click at [61, 235] on div "person_add" at bounding box center [57, 231] width 16 height 16
click at [65, 235] on link "person_add Nova marcação" at bounding box center [56, 238] width 93 height 48
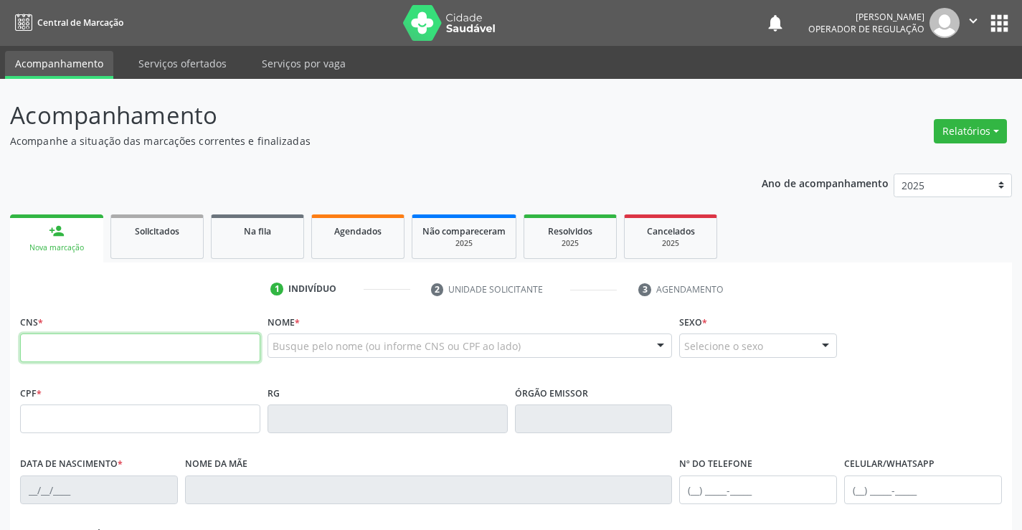
drag, startPoint x: 82, startPoint y: 347, endPoint x: 118, endPoint y: 352, distance: 35.5
click at [82, 347] on input "text" at bounding box center [140, 347] width 240 height 29
type input "702 4065 5253 8828"
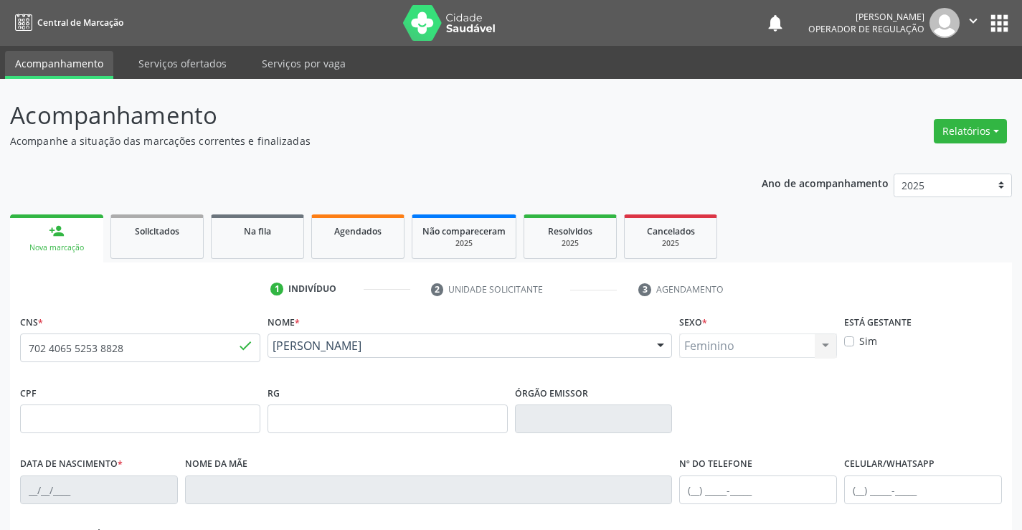
type input "1[DATE]"
type input "SN"
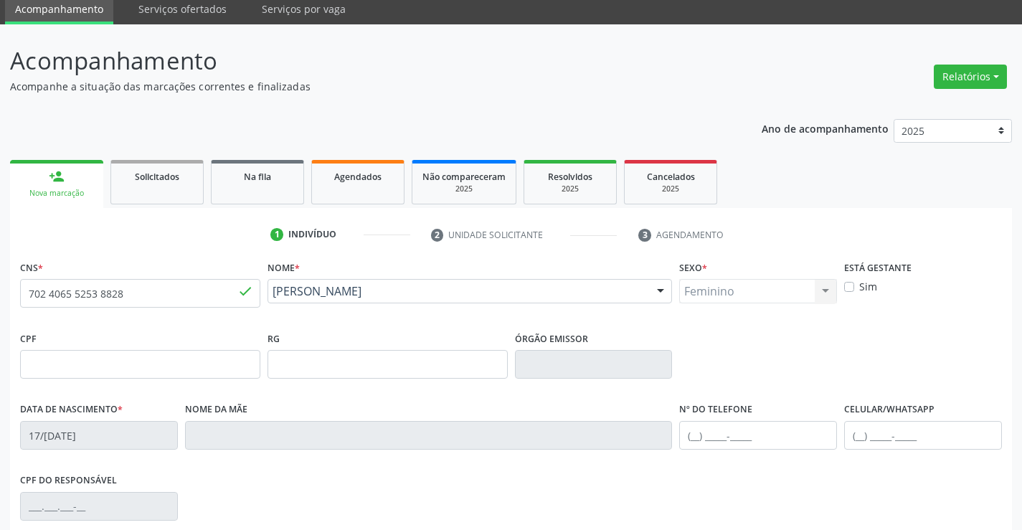
scroll to position [215, 0]
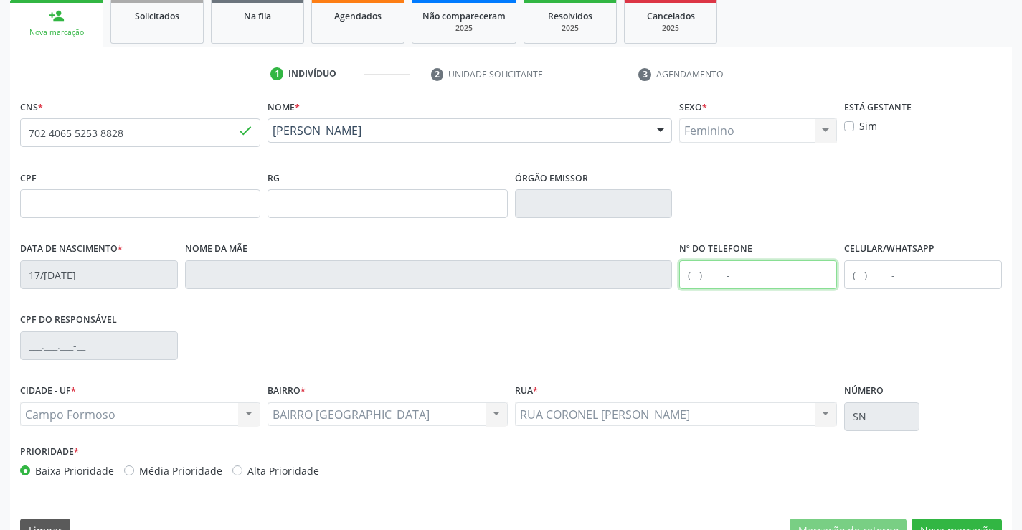
click at [725, 270] on input "text" at bounding box center [758, 274] width 158 height 29
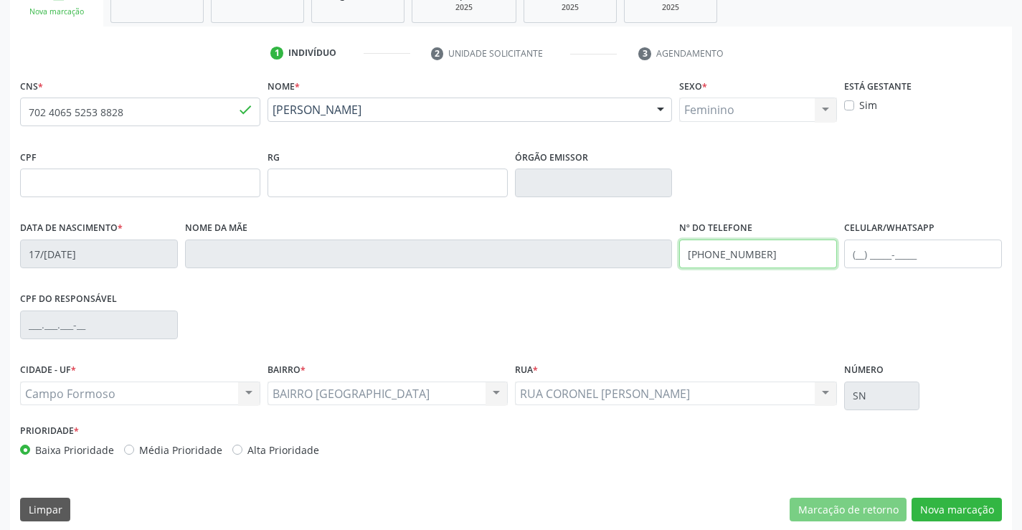
scroll to position [247, 0]
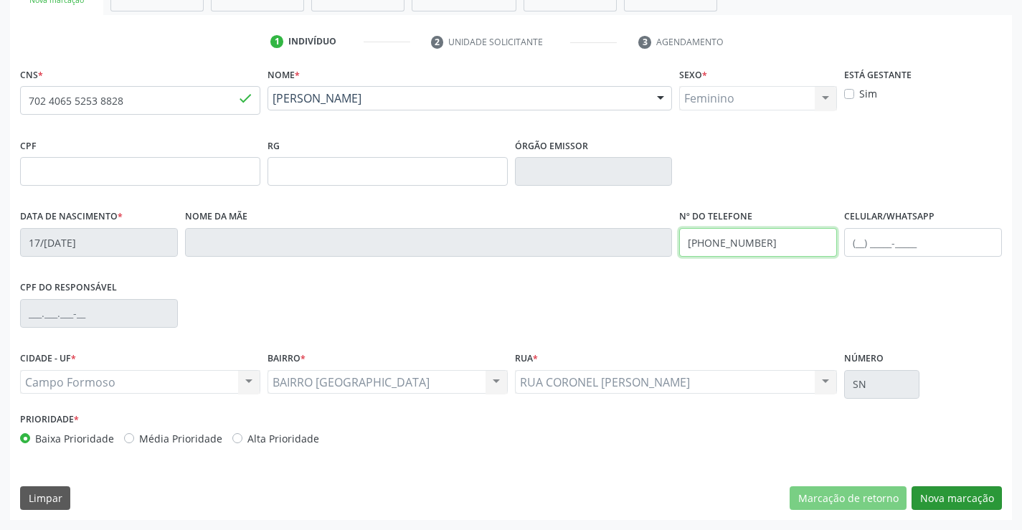
type input "[PHONE_NUMBER]"
click at [959, 490] on button "Nova marcação" at bounding box center [956, 498] width 90 height 24
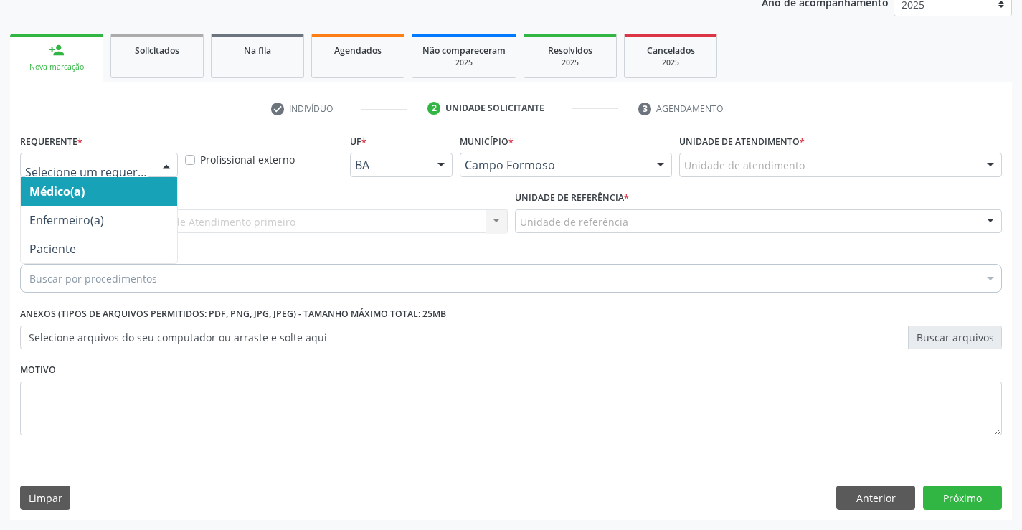
click at [149, 163] on div at bounding box center [99, 165] width 158 height 24
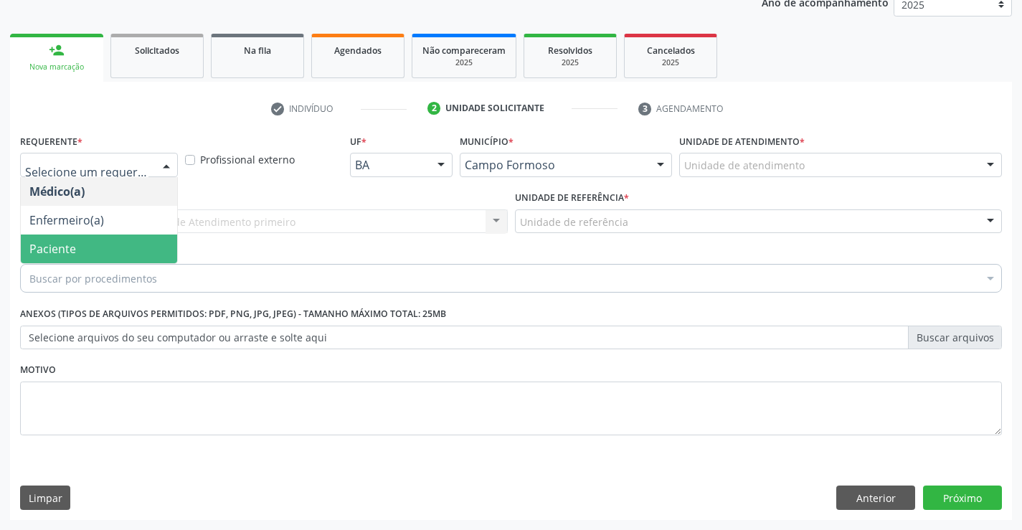
click at [100, 252] on span "Paciente" at bounding box center [99, 248] width 156 height 29
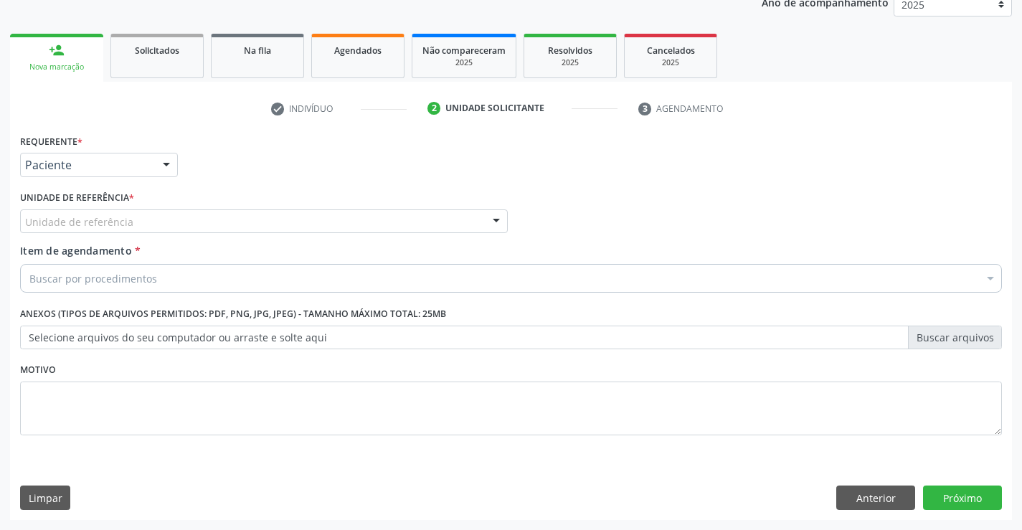
click at [218, 217] on div "Unidade de referência" at bounding box center [264, 221] width 488 height 24
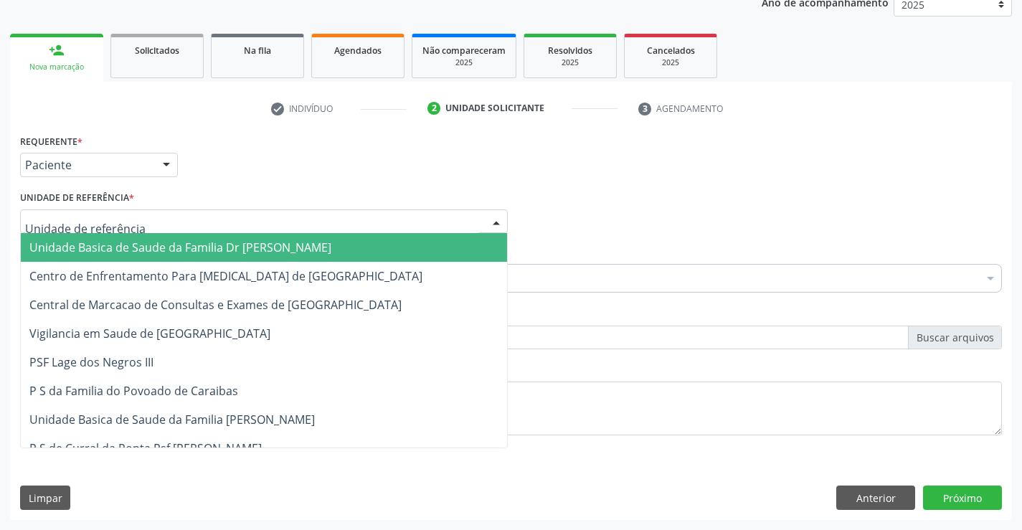
click at [152, 250] on span "Unidade Basica de Saude da Familia Dr [PERSON_NAME]" at bounding box center [180, 248] width 302 height 16
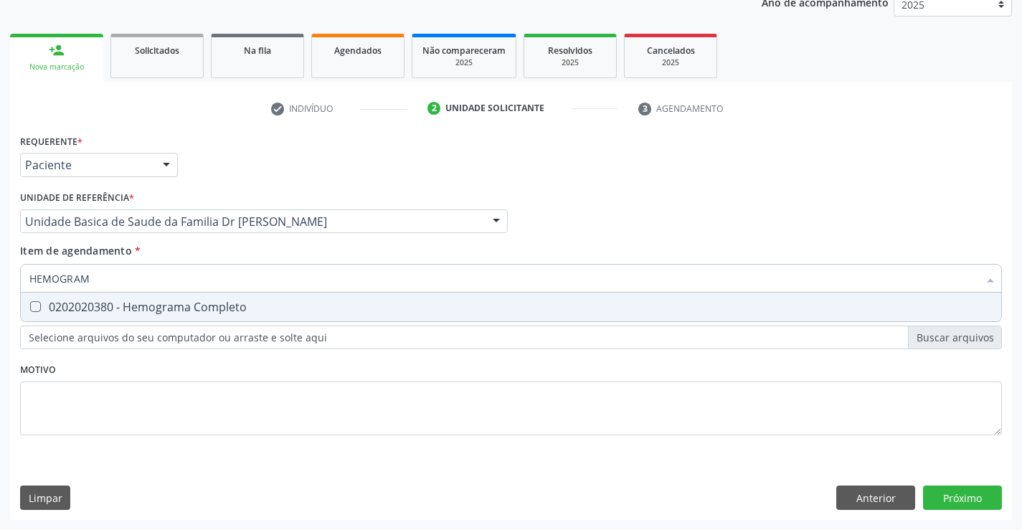
type input "HEMOGRAMA"
click at [215, 308] on div "0202020380 - Hemograma Completo" at bounding box center [510, 306] width 963 height 11
checkbox Completo "true"
click at [223, 391] on div "Requerente * Paciente Médico(a) Enfermeiro(a) Paciente Nenhum resultado encontr…" at bounding box center [511, 293] width 982 height 325
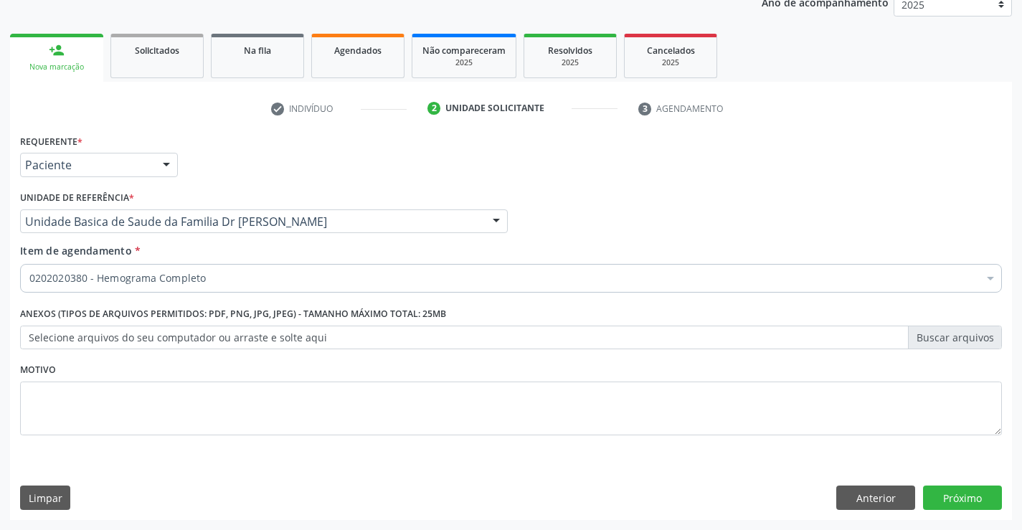
click at [98, 338] on label "Selecione arquivos do seu computador ou arraste e solte aqui" at bounding box center [511, 338] width 982 height 24
click at [98, 338] on input "Selecione arquivos do seu computador ou arraste e solte aqui" at bounding box center [511, 338] width 982 height 24
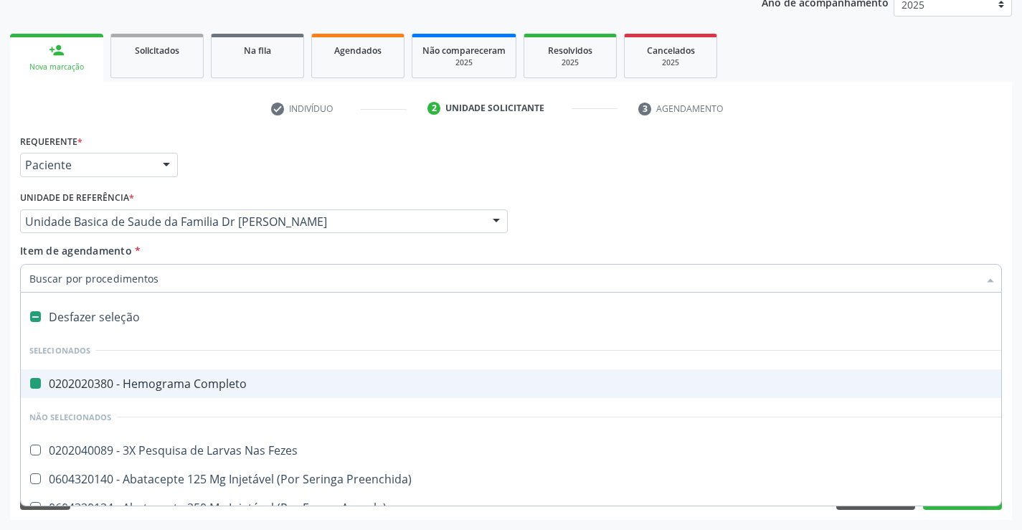
type input "U"
checkbox Completo "false"
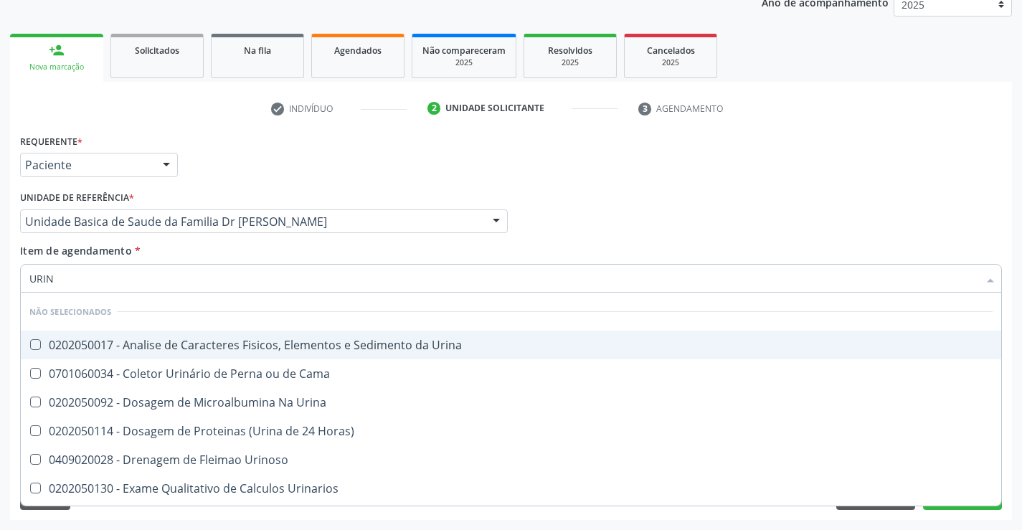
type input "URINA"
click at [202, 339] on div "0202050017 - Analise de Caracteres Fisicos, Elementos e Sedimento da Urina" at bounding box center [510, 344] width 963 height 11
checkbox Urina "true"
click at [179, 303] on li "Não selecionados" at bounding box center [511, 312] width 980 height 38
type input "URINA"
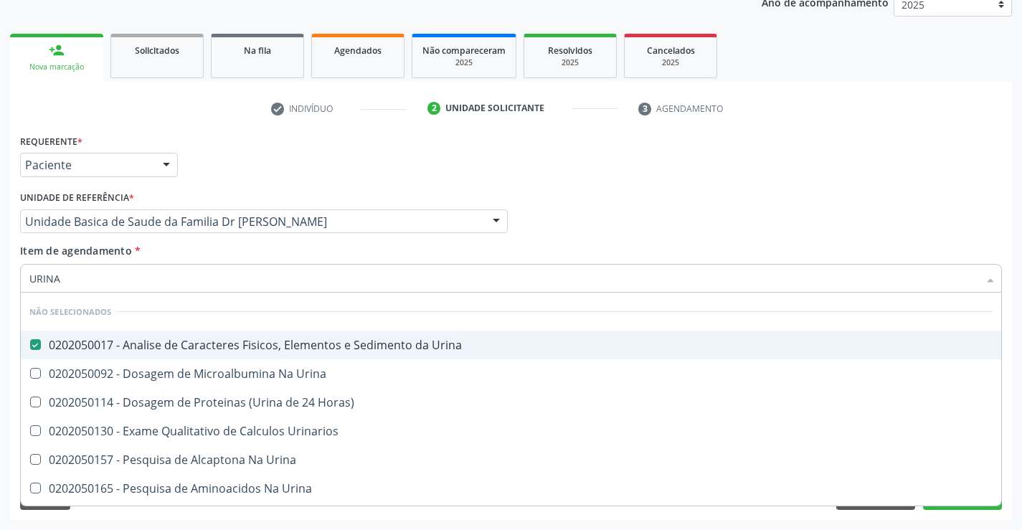
click at [187, 252] on div "Item de agendamento * URINA Desfazer seleção Não selecionados 0202050017 - Anal…" at bounding box center [511, 265] width 982 height 45
checkbox Urina "true"
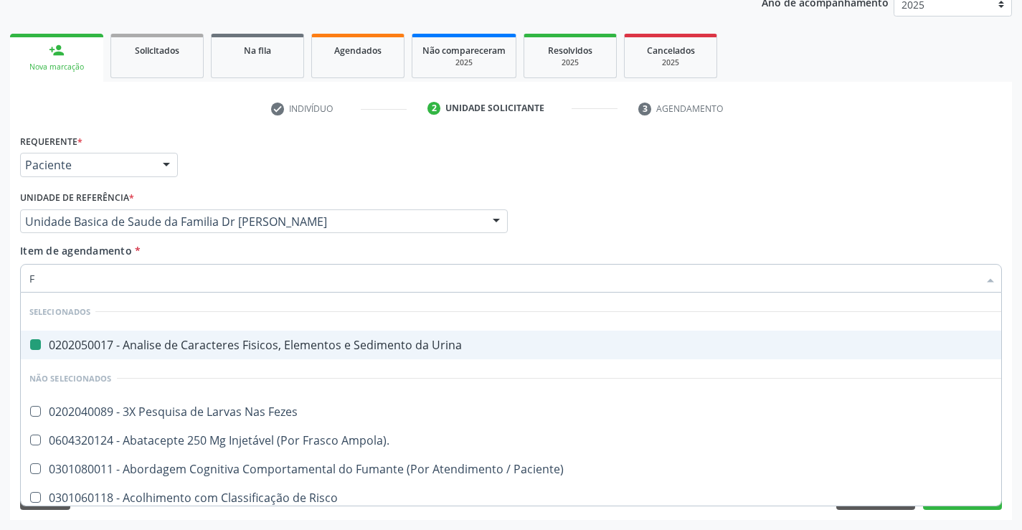
type input "FE"
checkbox Urina "false"
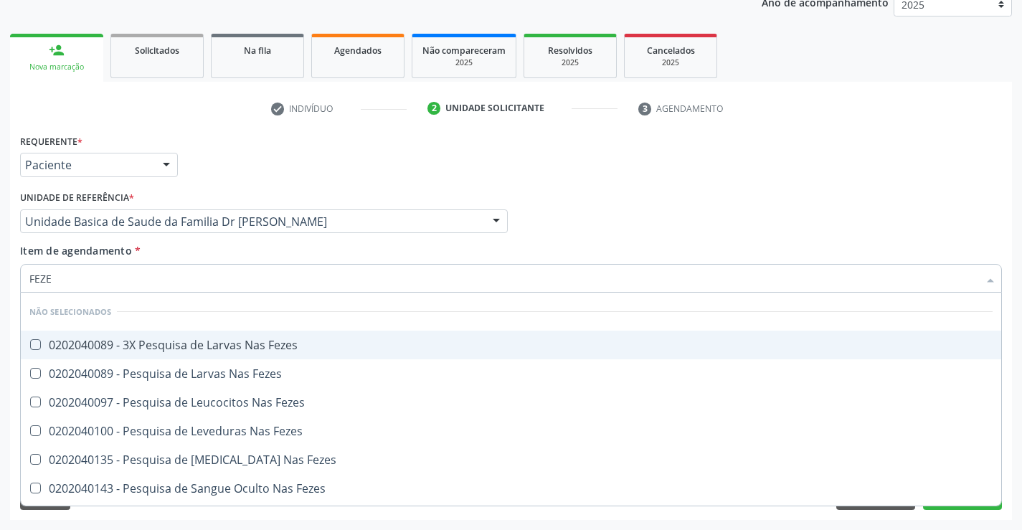
type input "FEZES"
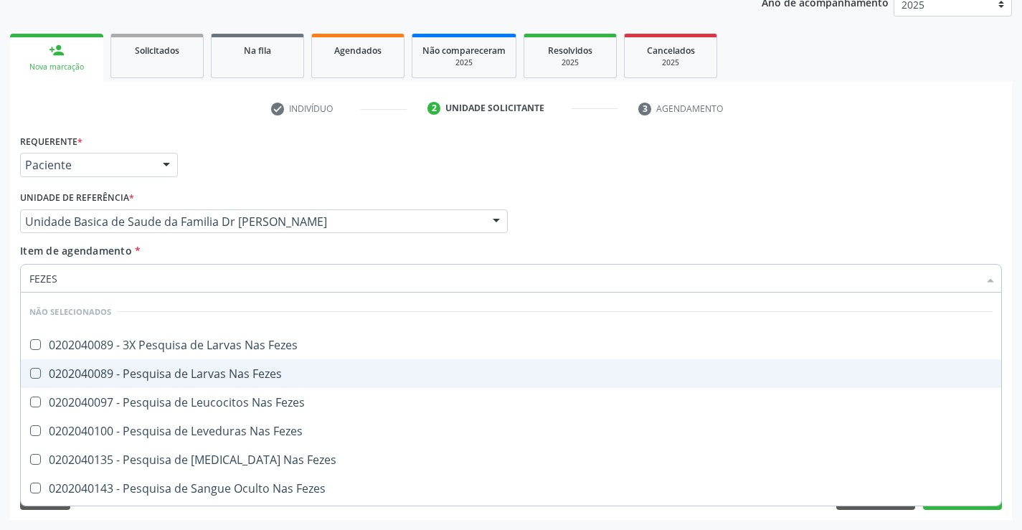
click at [174, 373] on div "0202040089 - Pesquisa de Larvas Nas Fezes" at bounding box center [510, 373] width 963 height 11
checkbox Fezes "true"
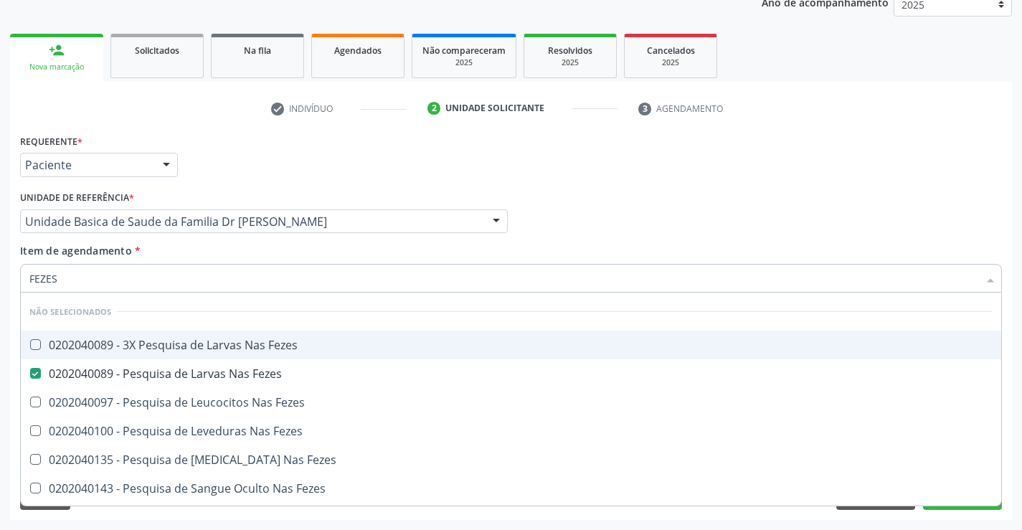
click at [379, 305] on li "Não selecionados" at bounding box center [511, 312] width 980 height 38
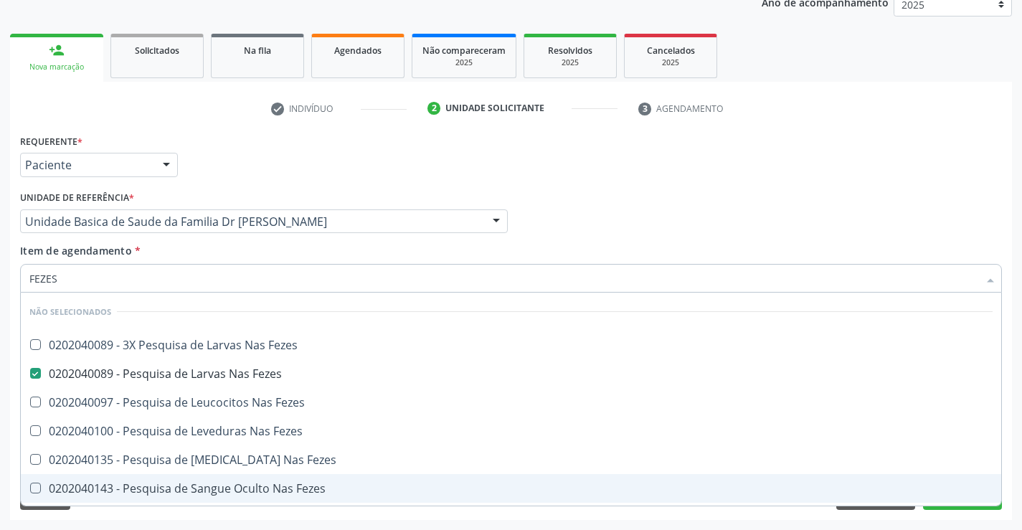
type input "FEZES"
click at [921, 518] on div "Requerente * Paciente Médico(a) Enfermeiro(a) Paciente Nenhum resultado encontr…" at bounding box center [511, 325] width 1002 height 389
checkbox Fezes "true"
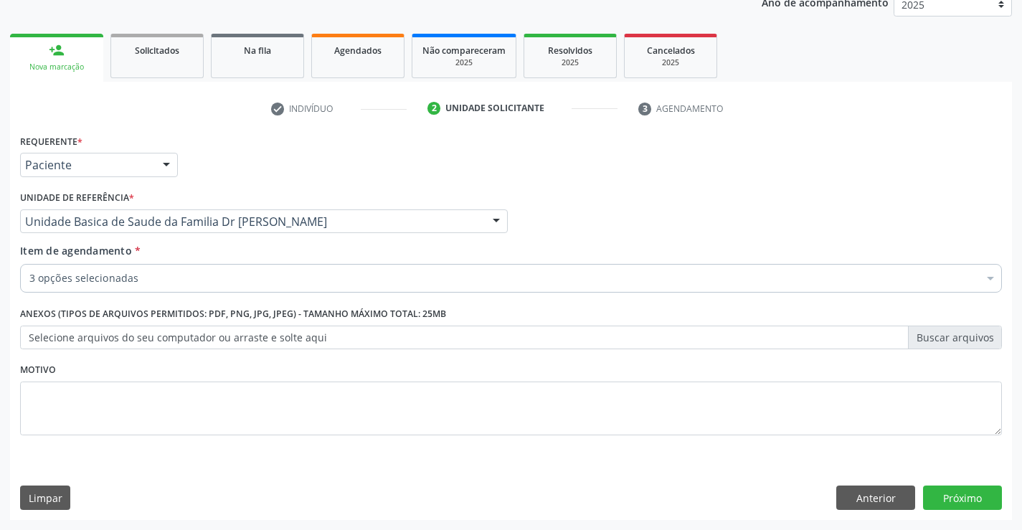
click at [793, 226] on div "Médico Solicitante Por favor, selecione a Unidade de Atendimento primeiro Nenhu…" at bounding box center [510, 215] width 989 height 56
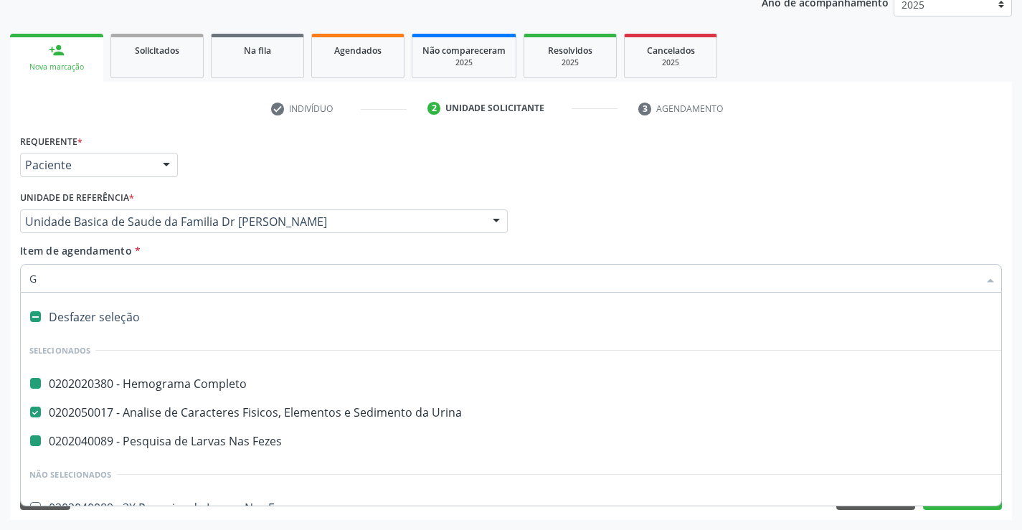
type input "GL"
checkbox Completo "false"
checkbox Fezes "false"
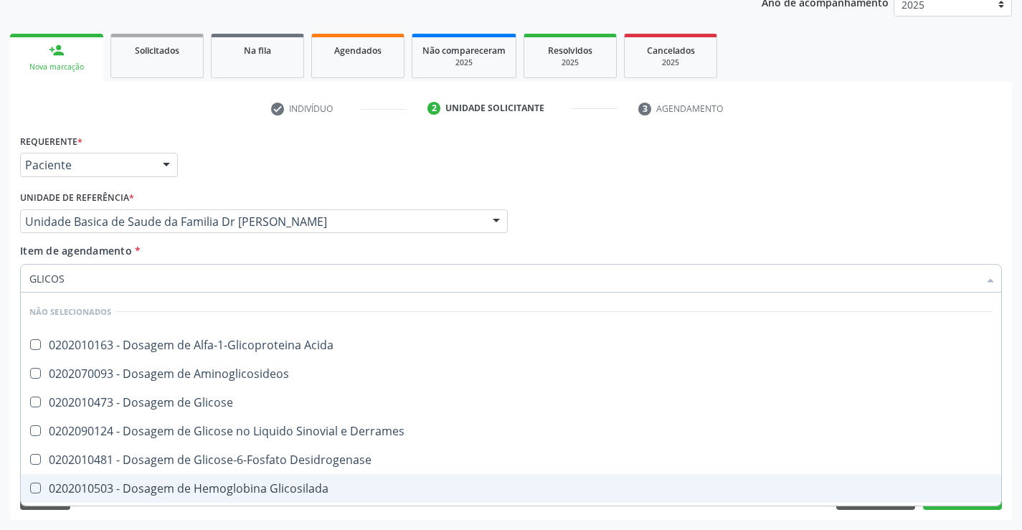
type input "GLICOSE"
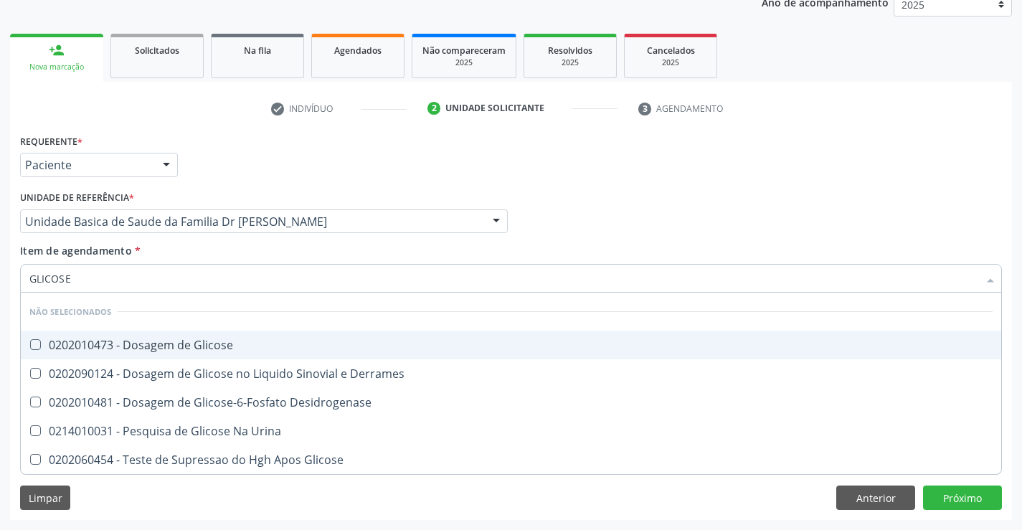
click at [80, 347] on div "0202010473 - Dosagem de Glicose" at bounding box center [510, 344] width 963 height 11
checkbox Glicose "true"
click at [109, 274] on input "GLICOSE" at bounding box center [503, 278] width 949 height 29
type input "GLICOSE"
click at [202, 254] on div "Item de agendamento * GLICOSE Desfazer seleção Não selecionados 0202010473 - Do…" at bounding box center [511, 265] width 982 height 45
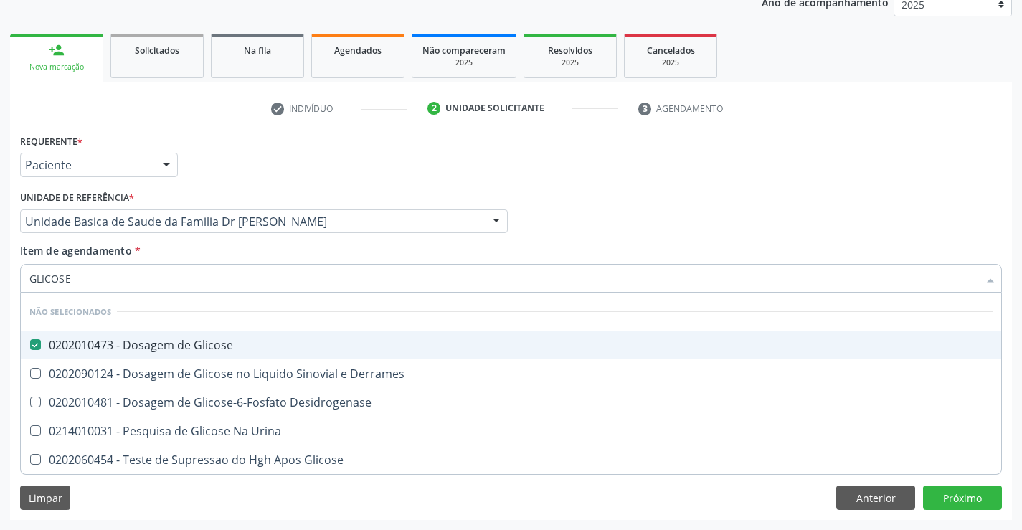
checkbox Desidrogenase "true"
checkbox Derrames "true"
checkbox Urina "true"
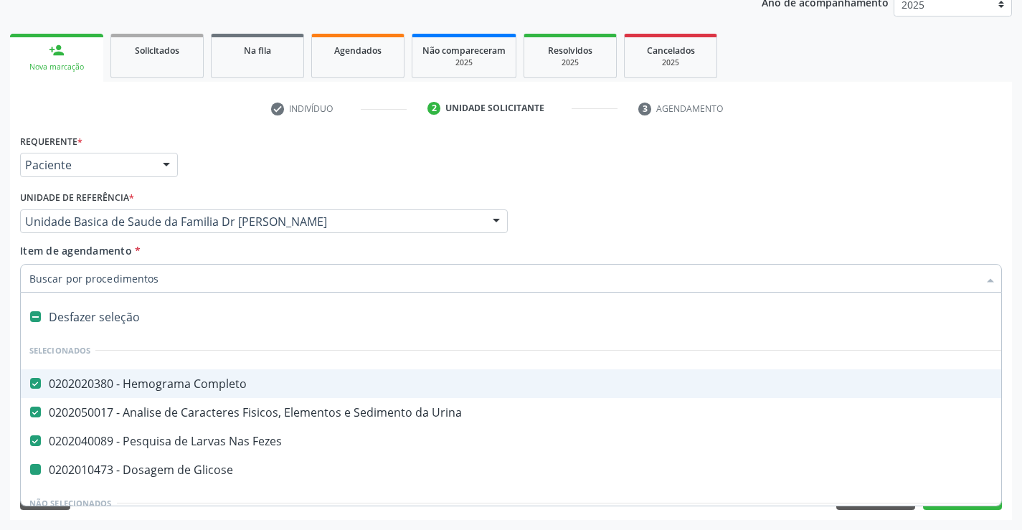
type input "T"
checkbox Glicose "false"
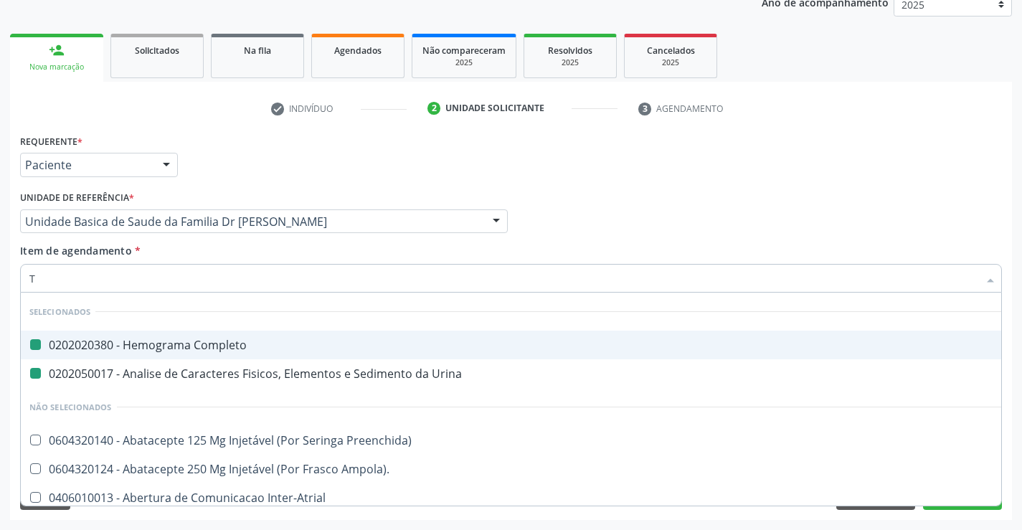
type input "TG"
checkbox Completo "false"
checkbox Urina "false"
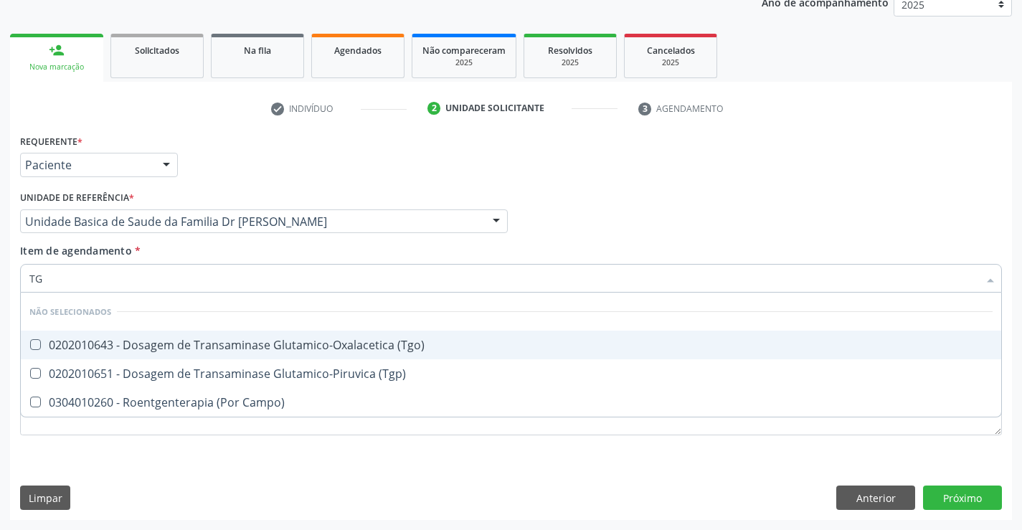
type input "T"
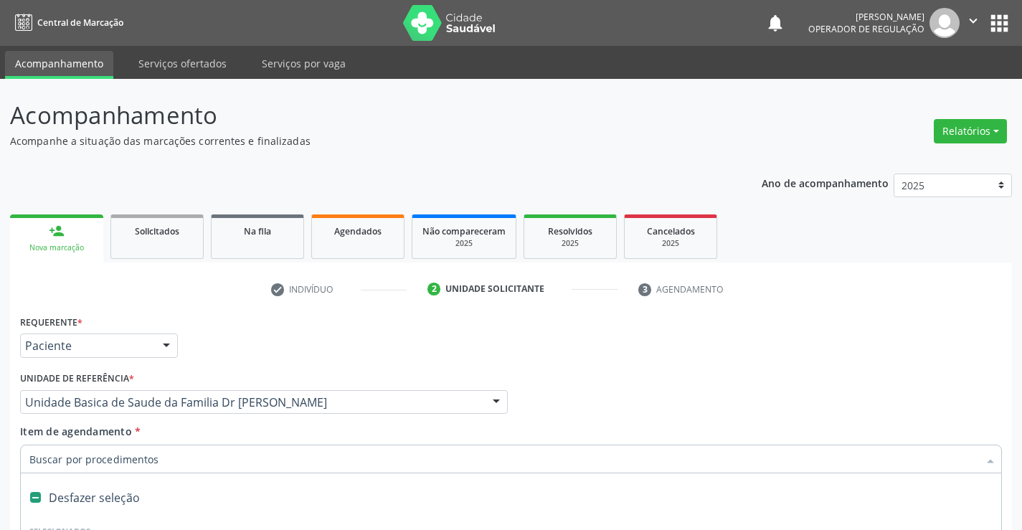
click at [167, 445] on input "Item de agendamento *" at bounding box center [503, 459] width 949 height 29
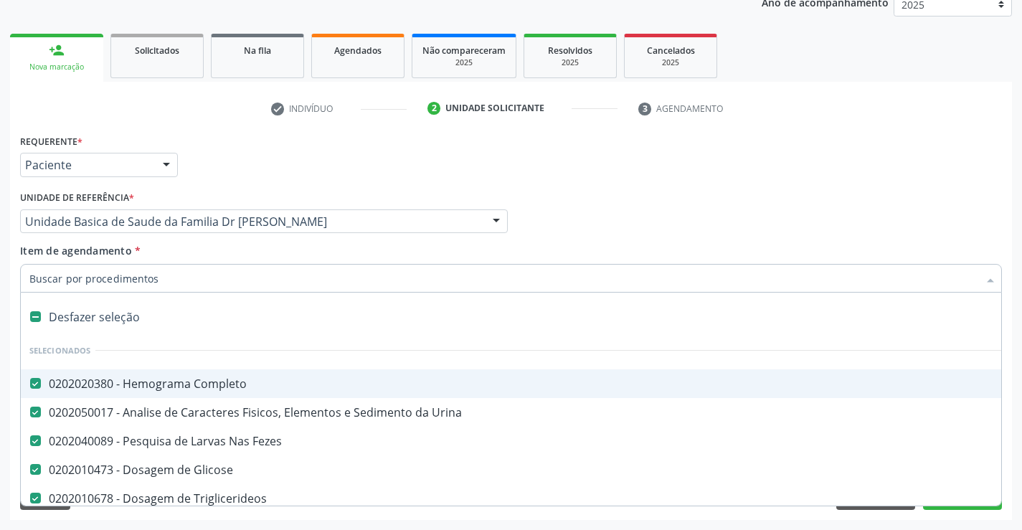
type input "T"
checkbox Hdl "false"
checkbox Ldl "false"
checkbox Total "false"
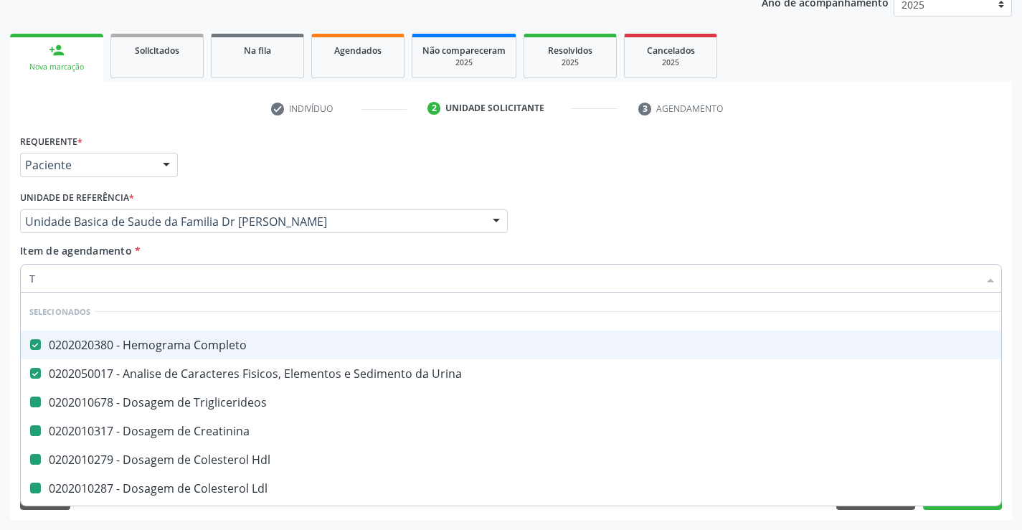
type input "TR"
checkbox Triglicerideos "false"
checkbox Creatinina "false"
checkbox Hdl "false"
checkbox Ldl "false"
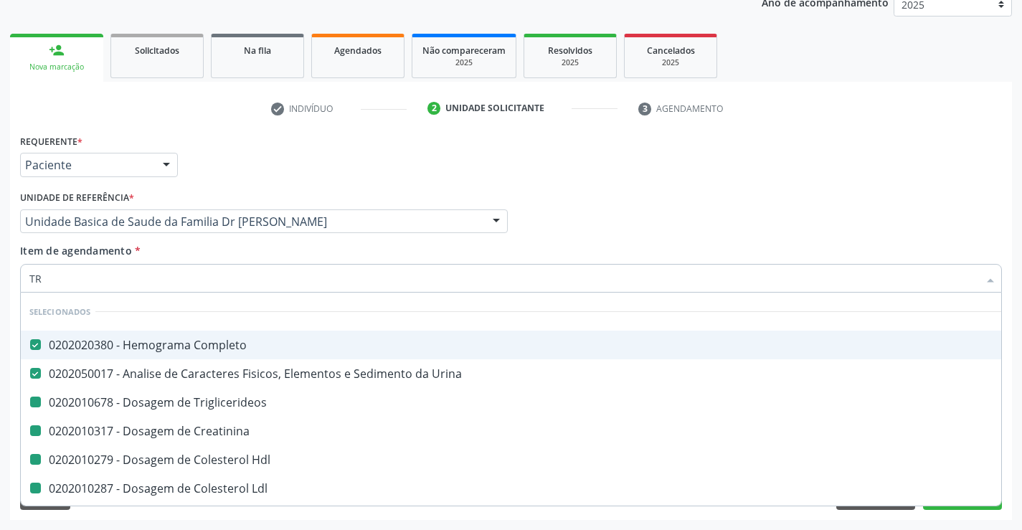
checkbox Total "false"
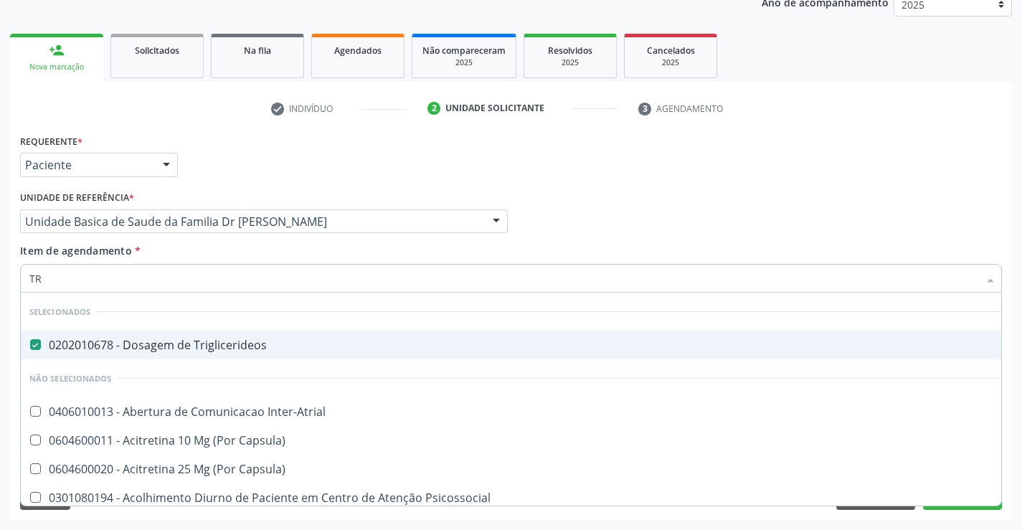
type input "TRI"
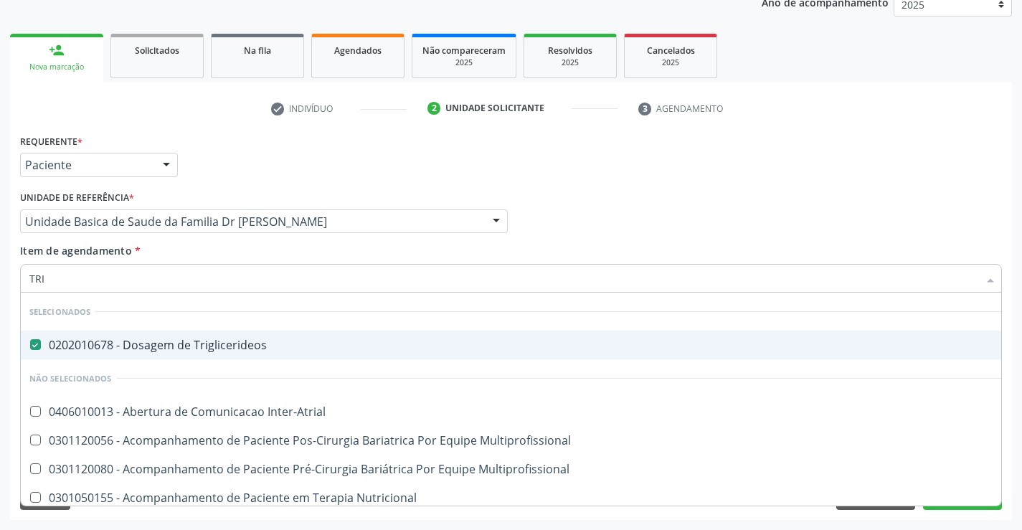
click at [228, 278] on input "TRI" at bounding box center [503, 278] width 949 height 29
click at [62, 348] on div "0202010678 - Dosagem de Triglicerideos" at bounding box center [788, 344] width 1518 height 11
click at [329, 261] on div "Item de agendamento * TRI Desfazer seleção Selecionados 0202010678 - Dosagem de…" at bounding box center [511, 265] width 982 height 45
checkbox Triglicerideos "true"
checkbox Inter-Atrial "true"
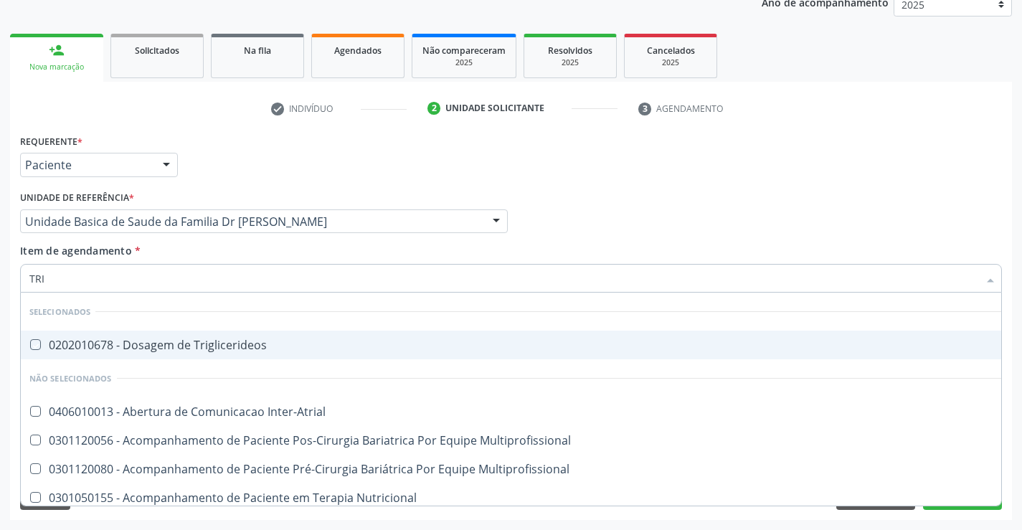
checkbox Multiprofissional "true"
checkbox Nutricional "true"
checkbox Tonometria "true"
checkbox Congênita\ "true"
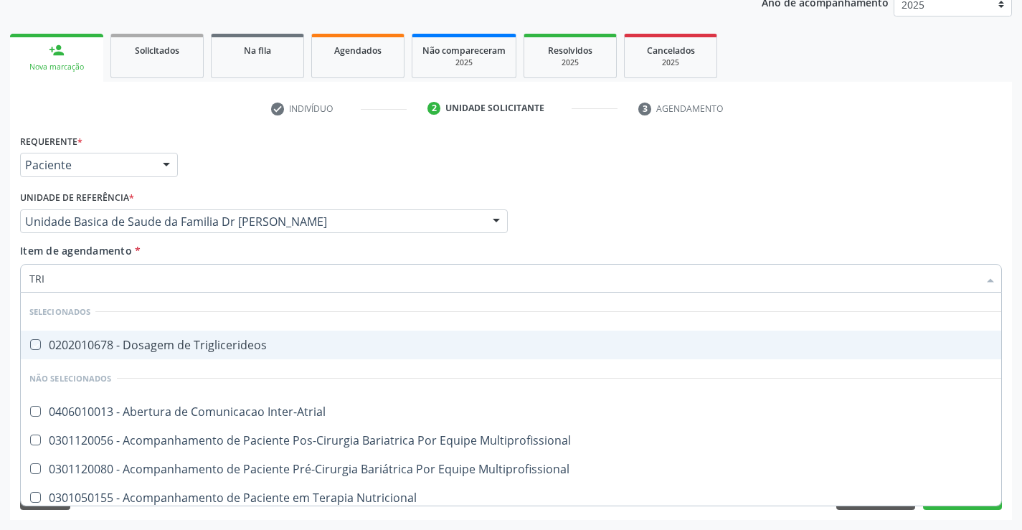
checkbox Trigemio "true"
checkbox Biotinidase "true"
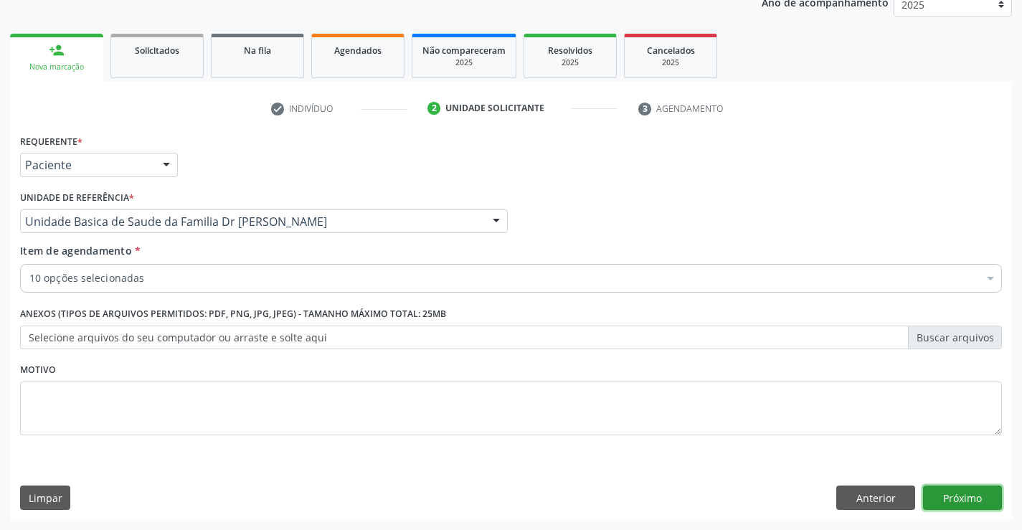
click at [978, 491] on button "Próximo" at bounding box center [962, 497] width 79 height 24
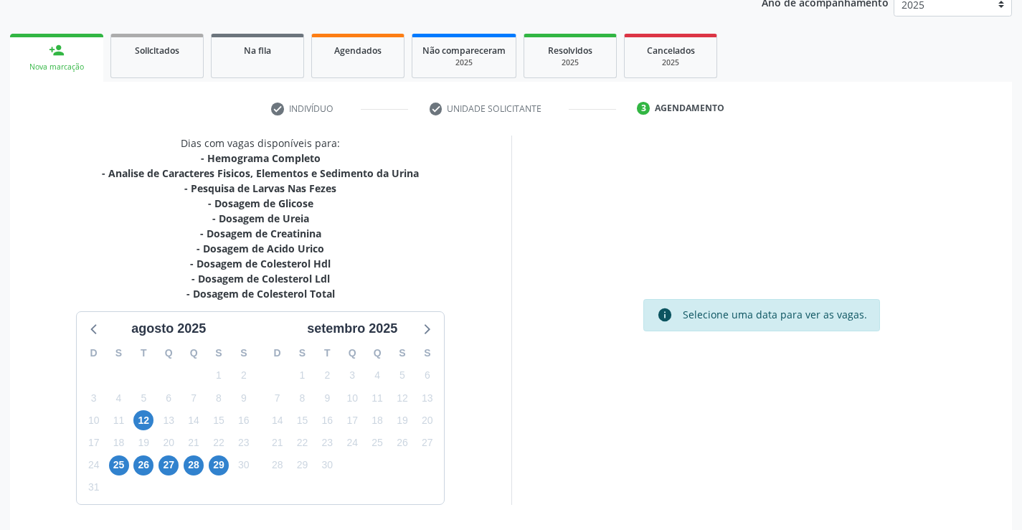
scroll to position [229, 0]
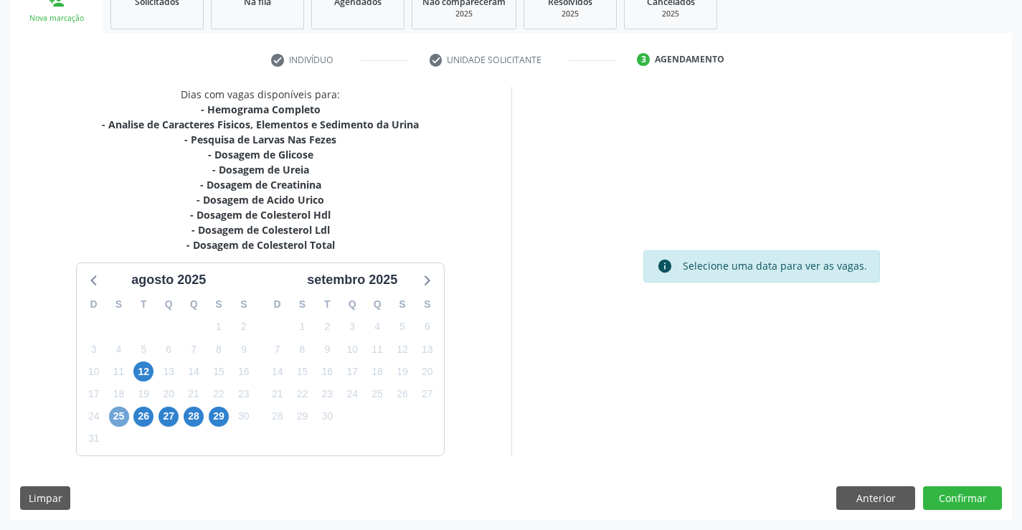
click at [116, 415] on span "25" at bounding box center [119, 417] width 20 height 20
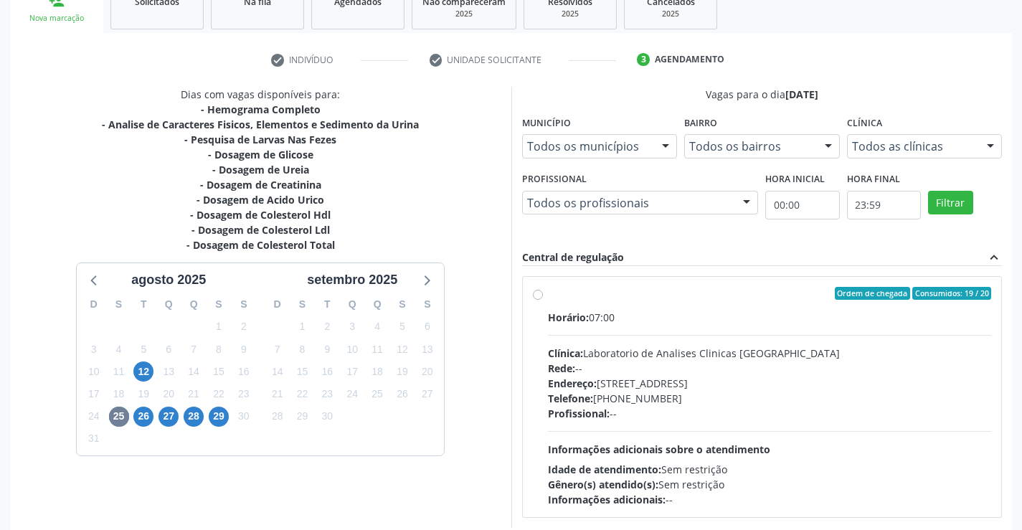
click at [559, 318] on span "Horário:" at bounding box center [568, 317] width 41 height 14
click at [543, 300] on input "Ordem de chegada Consumidos: 19 / 20 Horário: 07:00 Clínica: Laboratorio de Ana…" at bounding box center [538, 293] width 10 height 13
radio input "true"
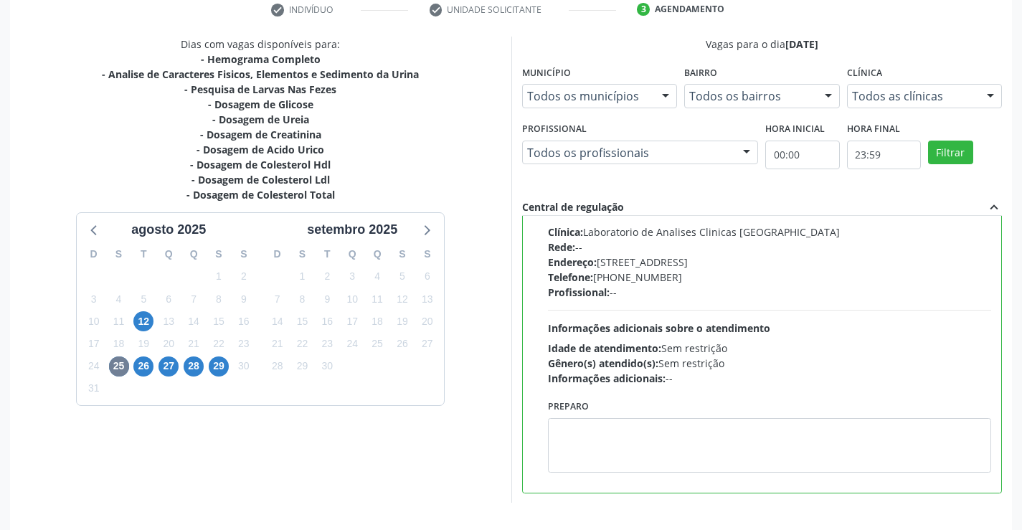
scroll to position [327, 0]
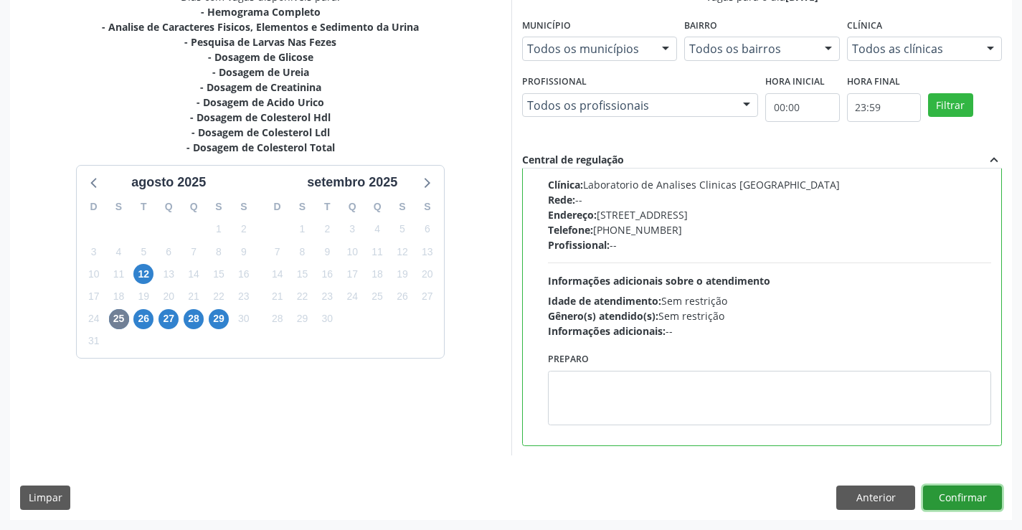
click at [961, 490] on button "Confirmar" at bounding box center [962, 497] width 79 height 24
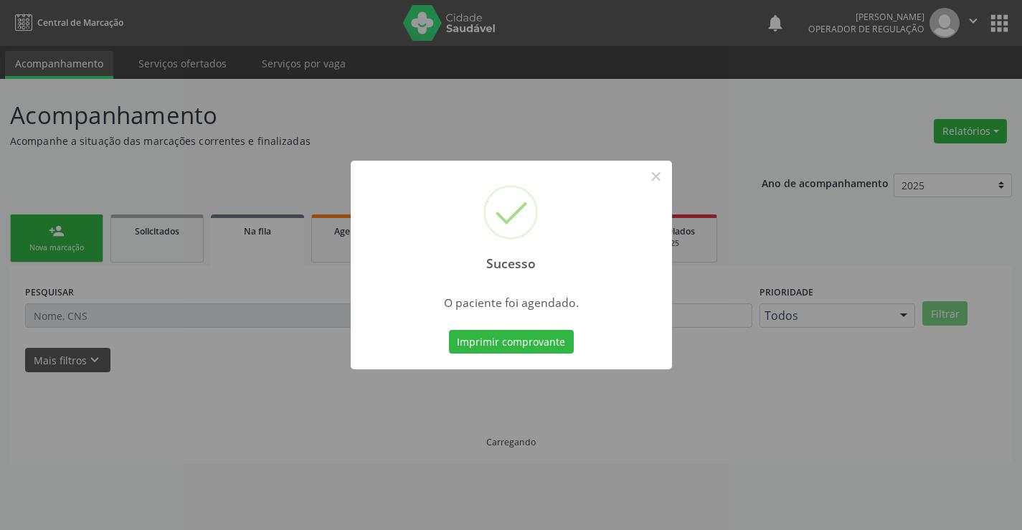
scroll to position [0, 0]
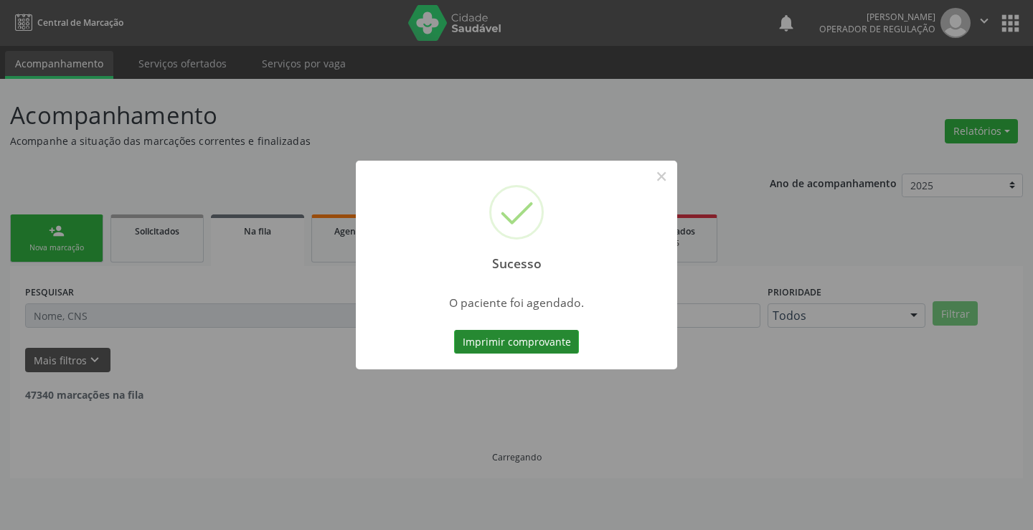
click at [508, 330] on button "Imprimir comprovante" at bounding box center [516, 342] width 125 height 24
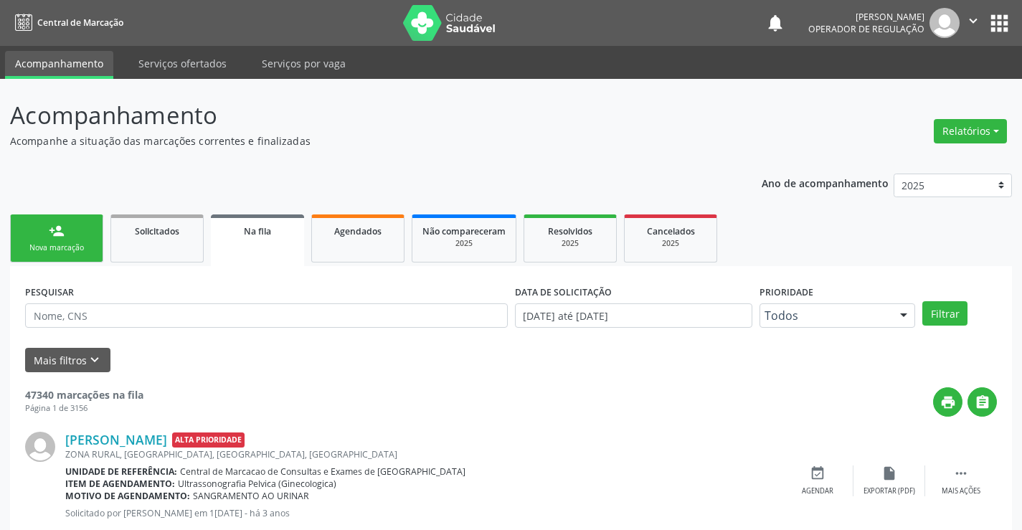
click at [981, 17] on button "" at bounding box center [972, 23] width 27 height 30
click at [918, 93] on link "Sair" at bounding box center [936, 87] width 99 height 20
